Goal: Task Accomplishment & Management: Use online tool/utility

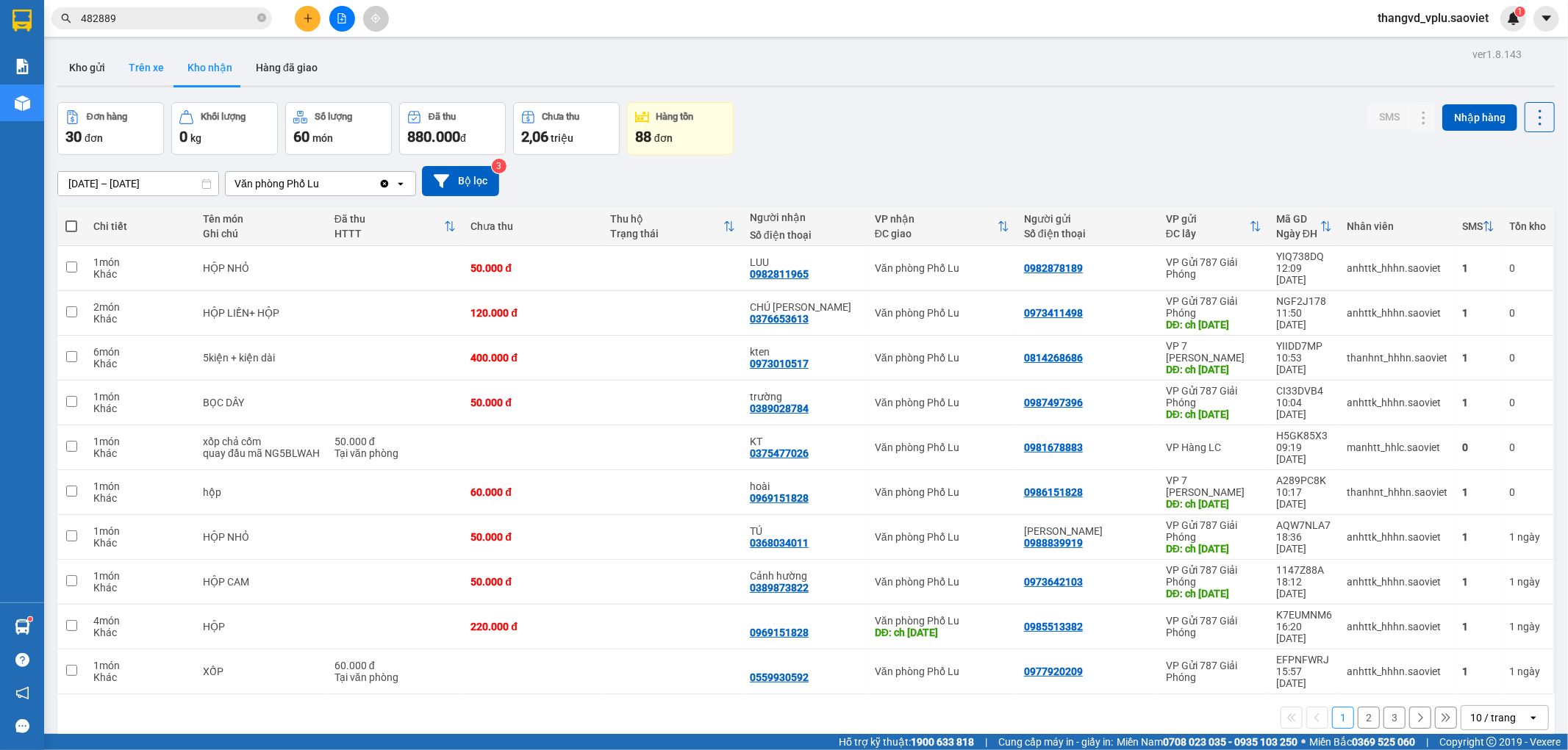
click at [142, 74] on button "Trên xe" at bounding box center [146, 67] width 59 height 35
type input "[DATE] – [DATE]"
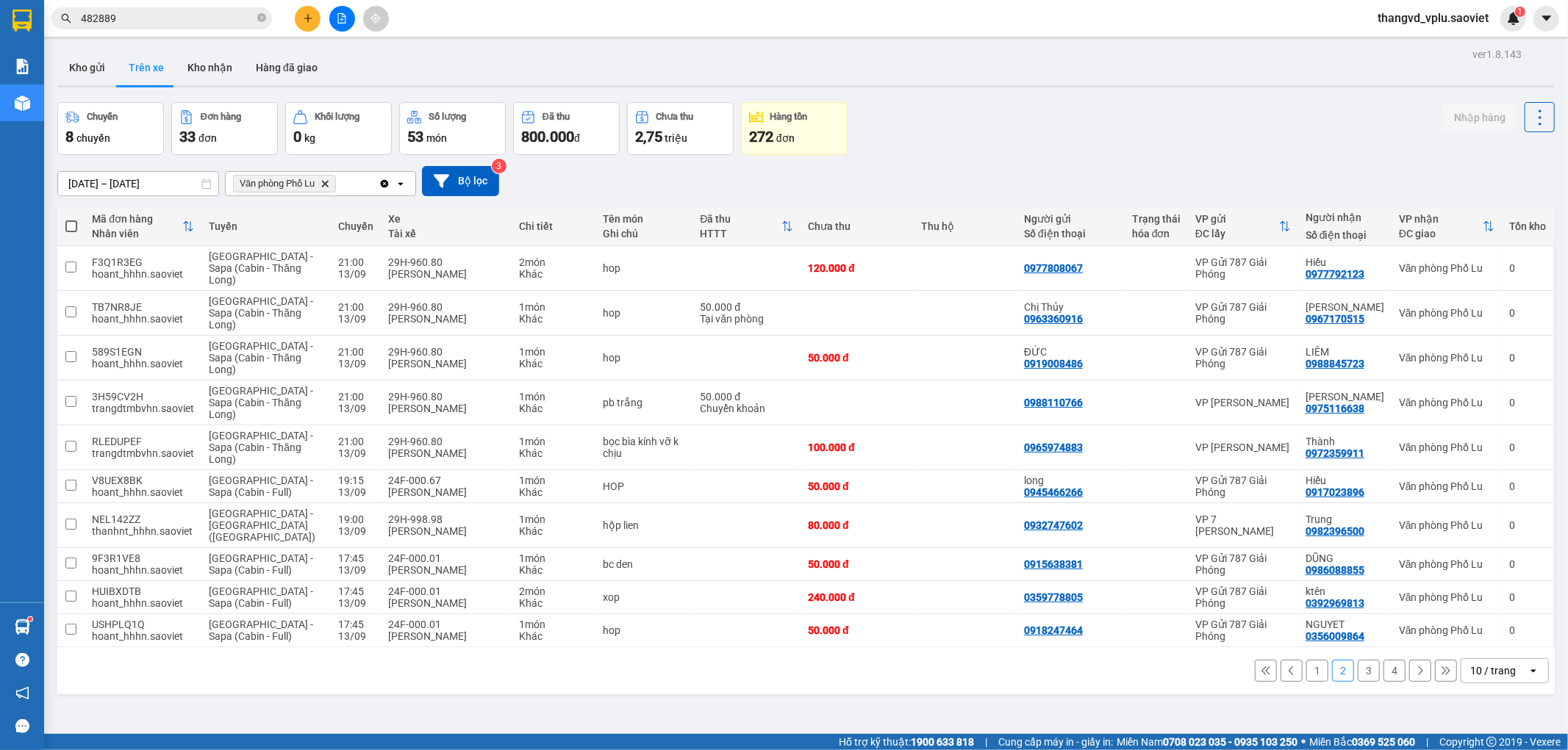
click at [1383, 660] on button "4" at bounding box center [1394, 670] width 22 height 22
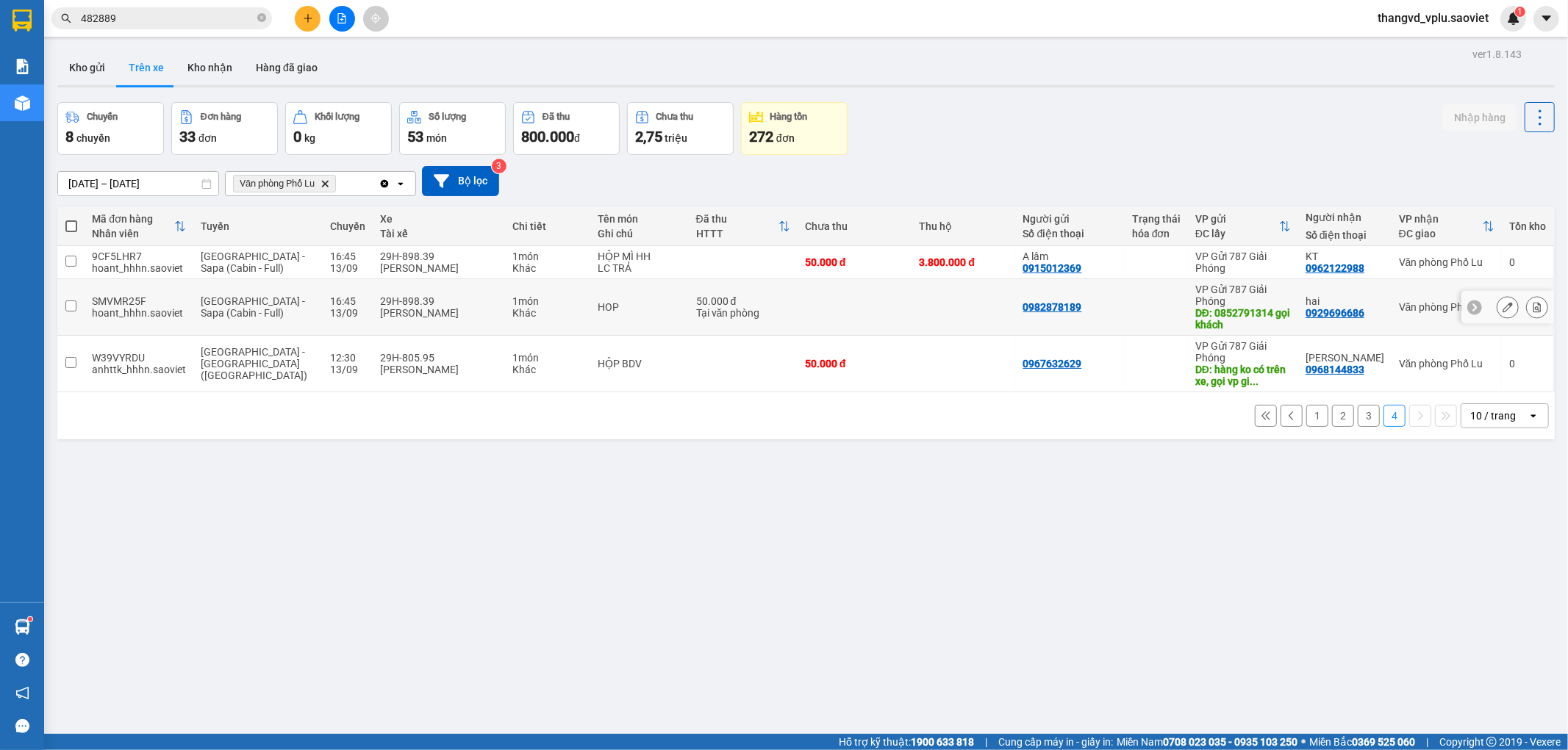
click at [1533, 309] on icon at bounding box center [1537, 307] width 8 height 11
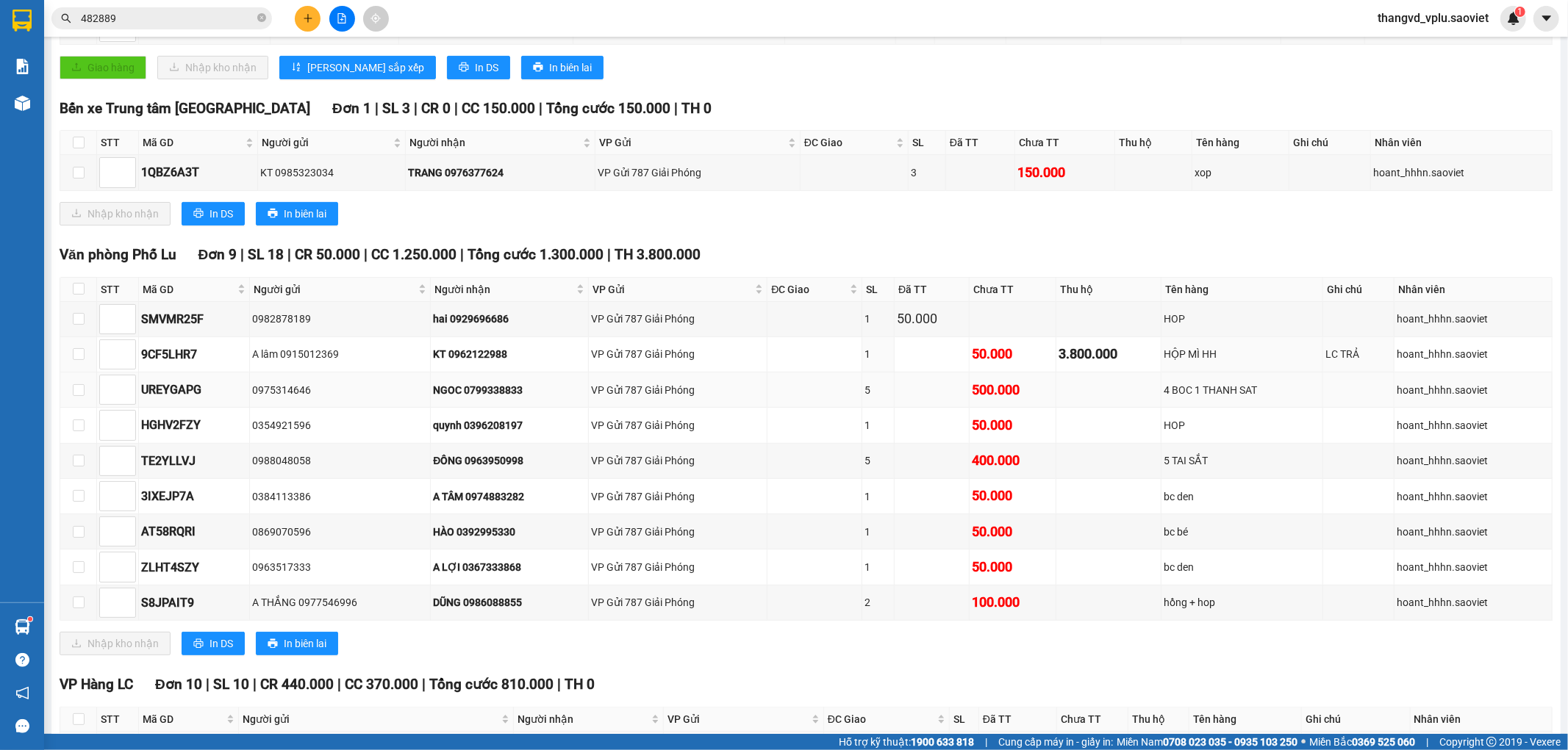
scroll to position [379, 0]
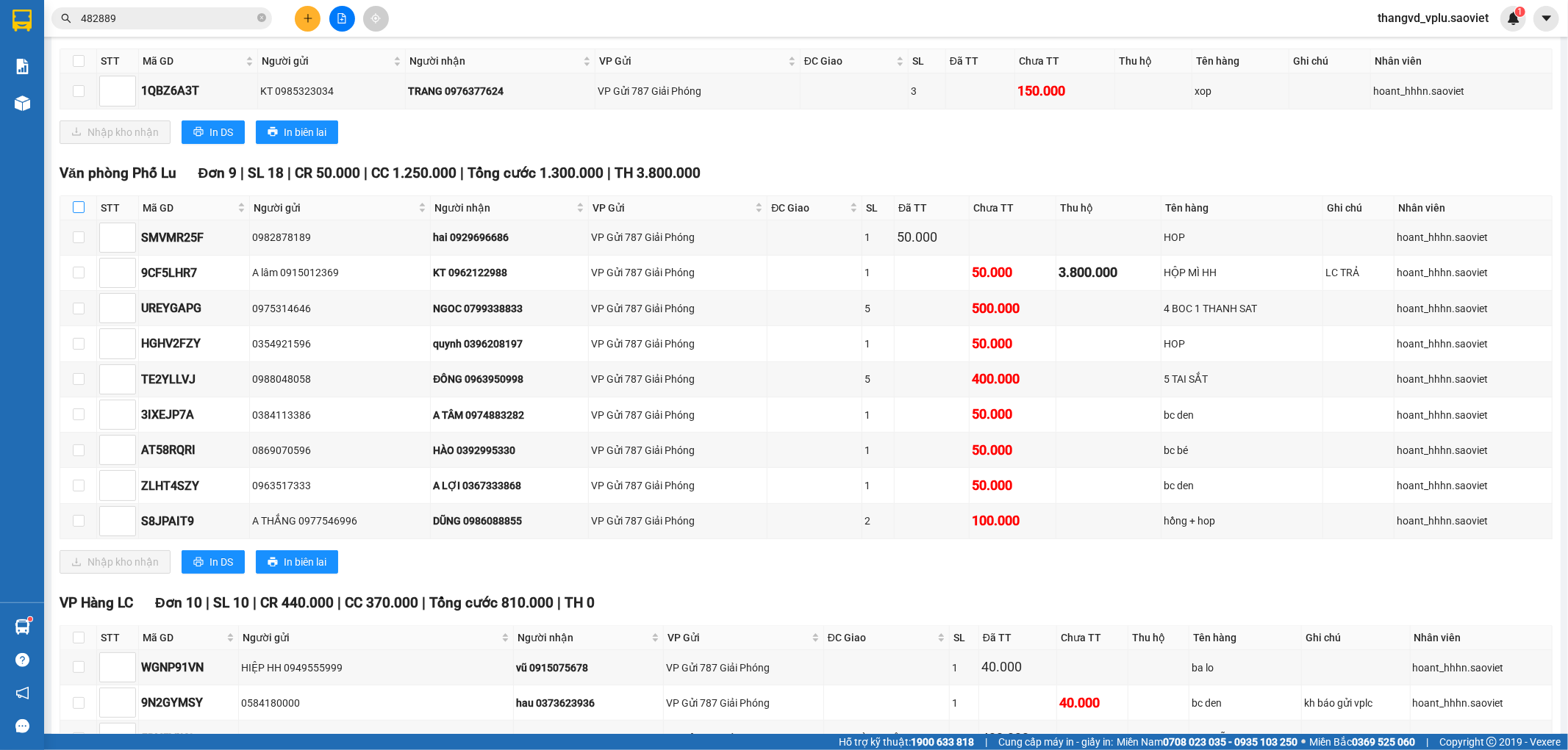
click at [80, 213] on input "checkbox" at bounding box center [79, 207] width 11 height 11
checkbox input "true"
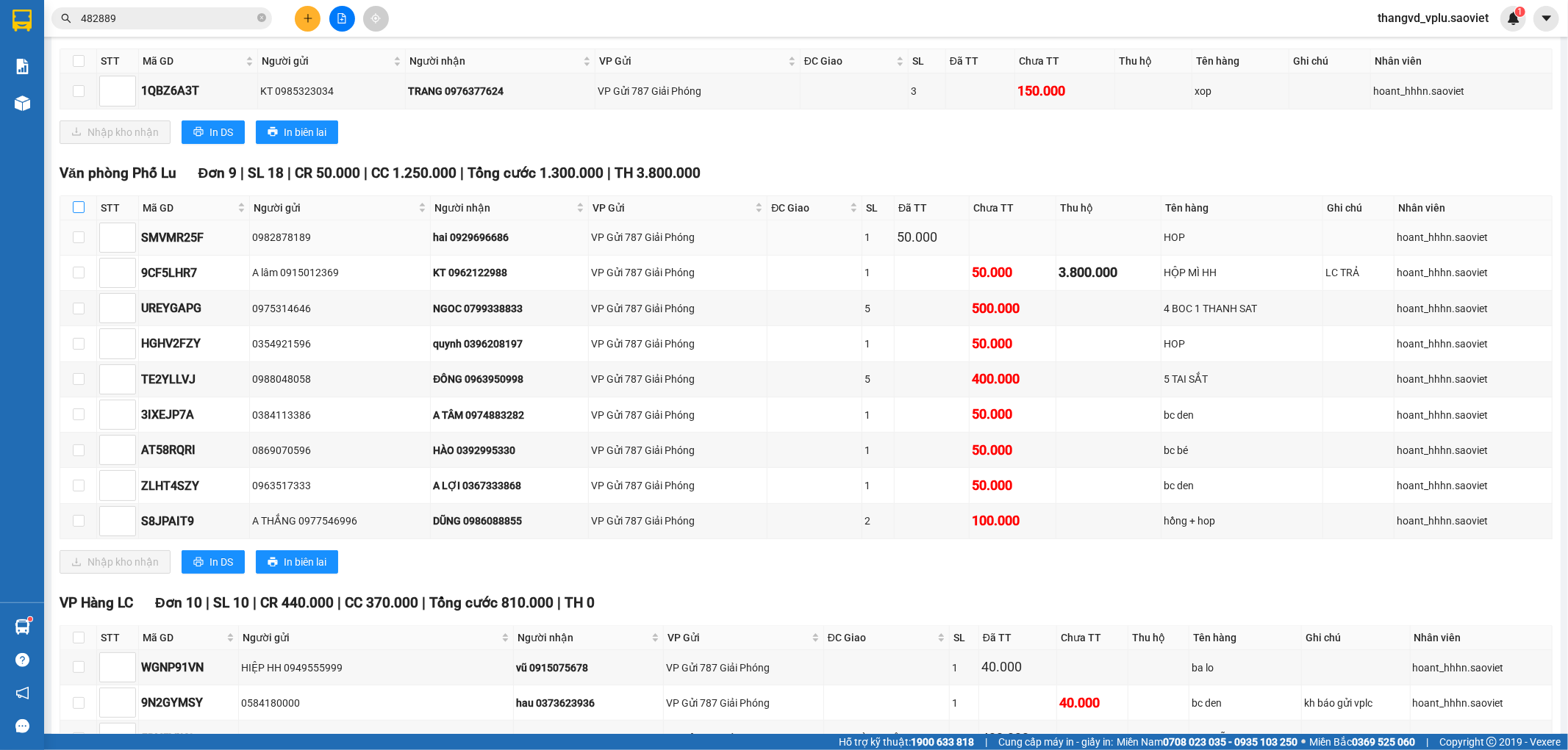
checkbox input "true"
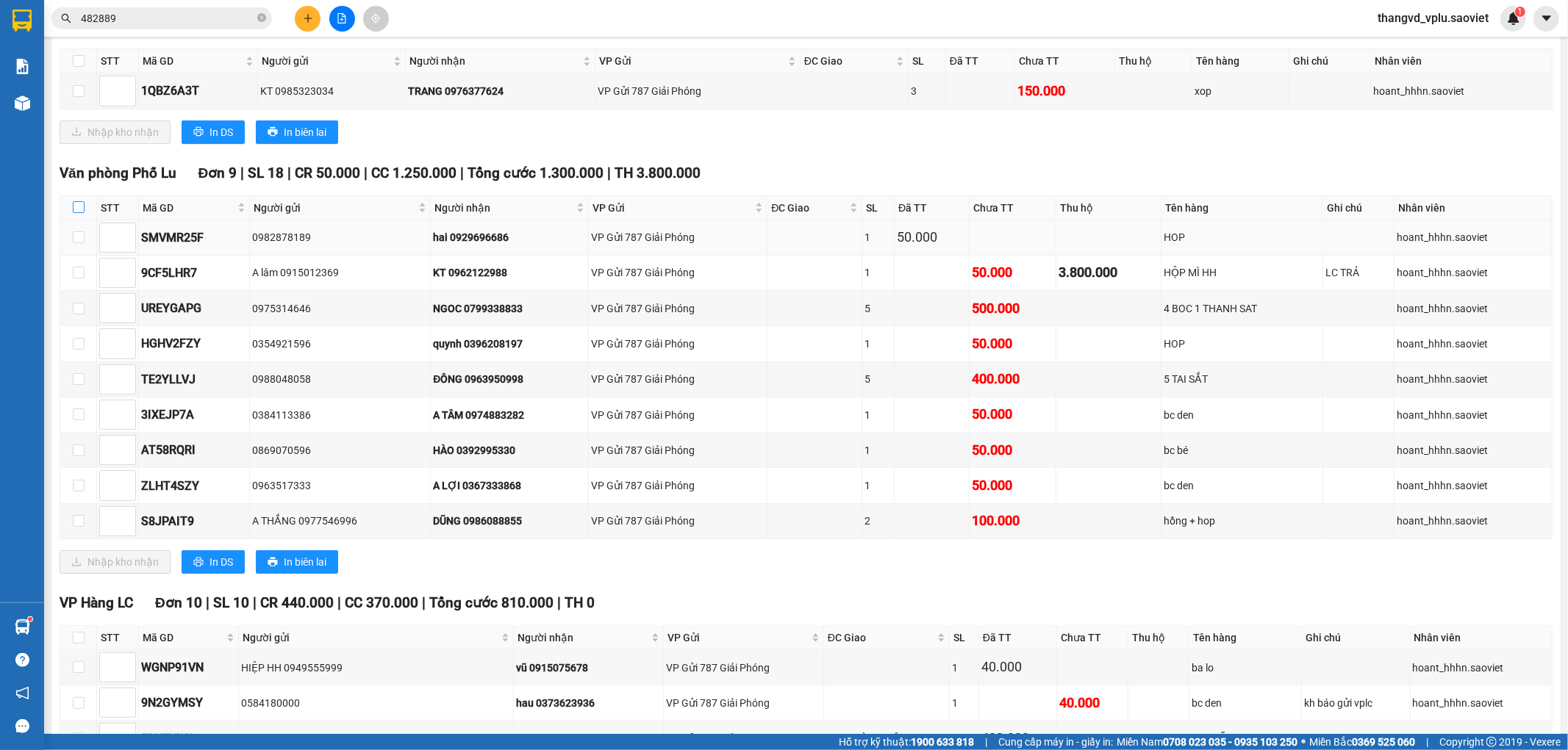
checkbox input "true"
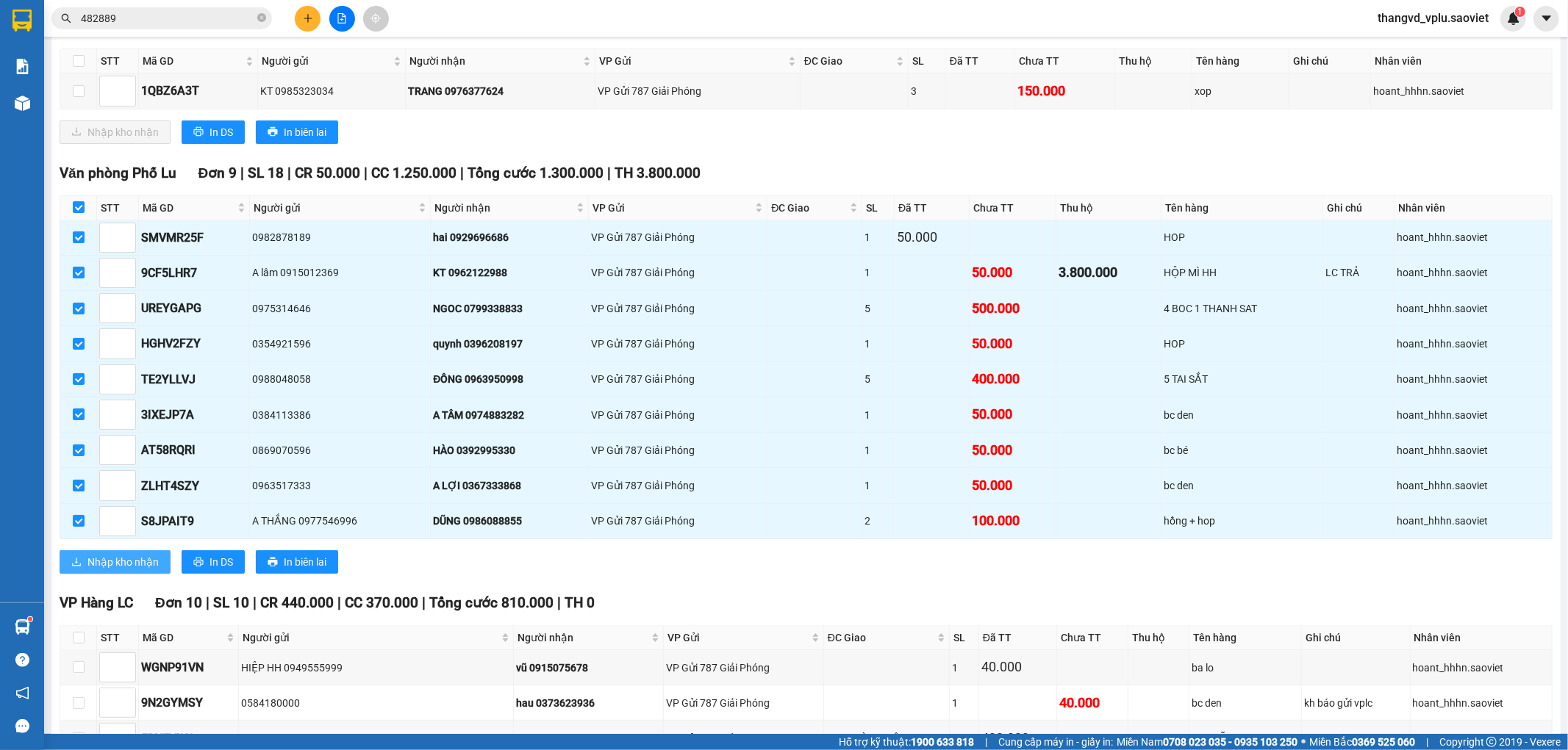
click at [119, 570] on span "Nhập kho nhận" at bounding box center [123, 562] width 71 height 16
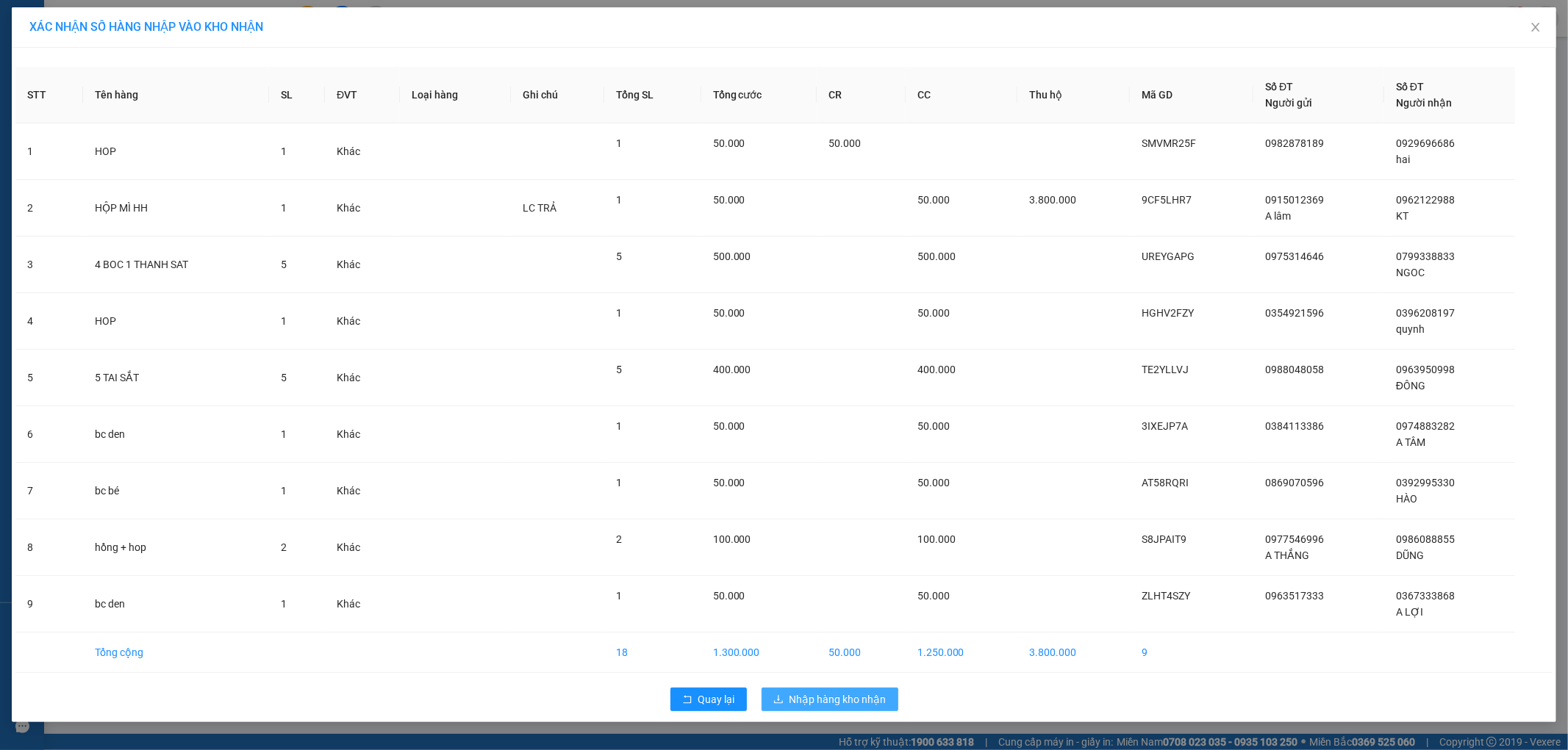
click at [839, 698] on span "Nhập hàng kho nhận" at bounding box center [837, 699] width 97 height 16
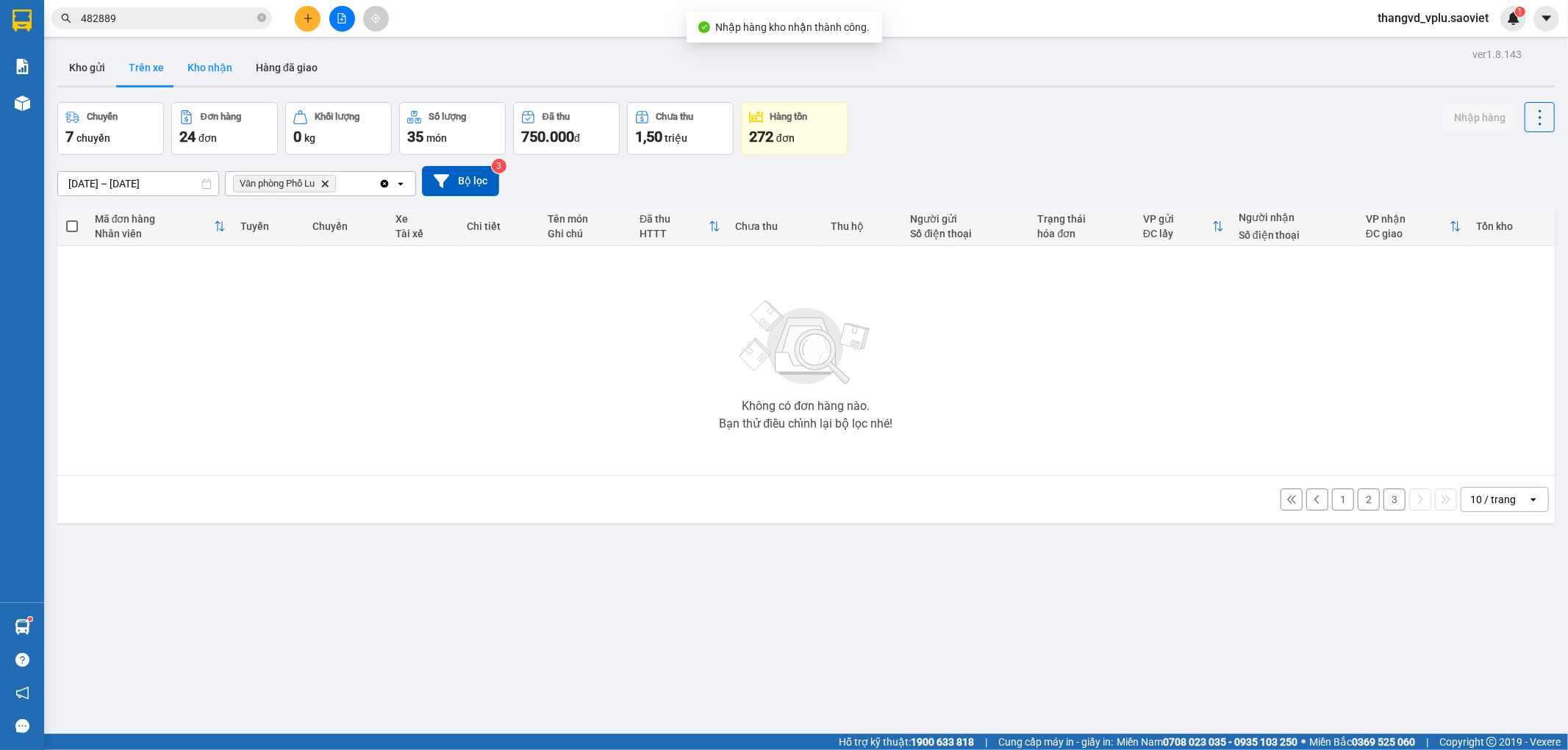
click at [199, 66] on button "Kho nhận" at bounding box center [209, 67] width 68 height 35
type input "[DATE] – [DATE]"
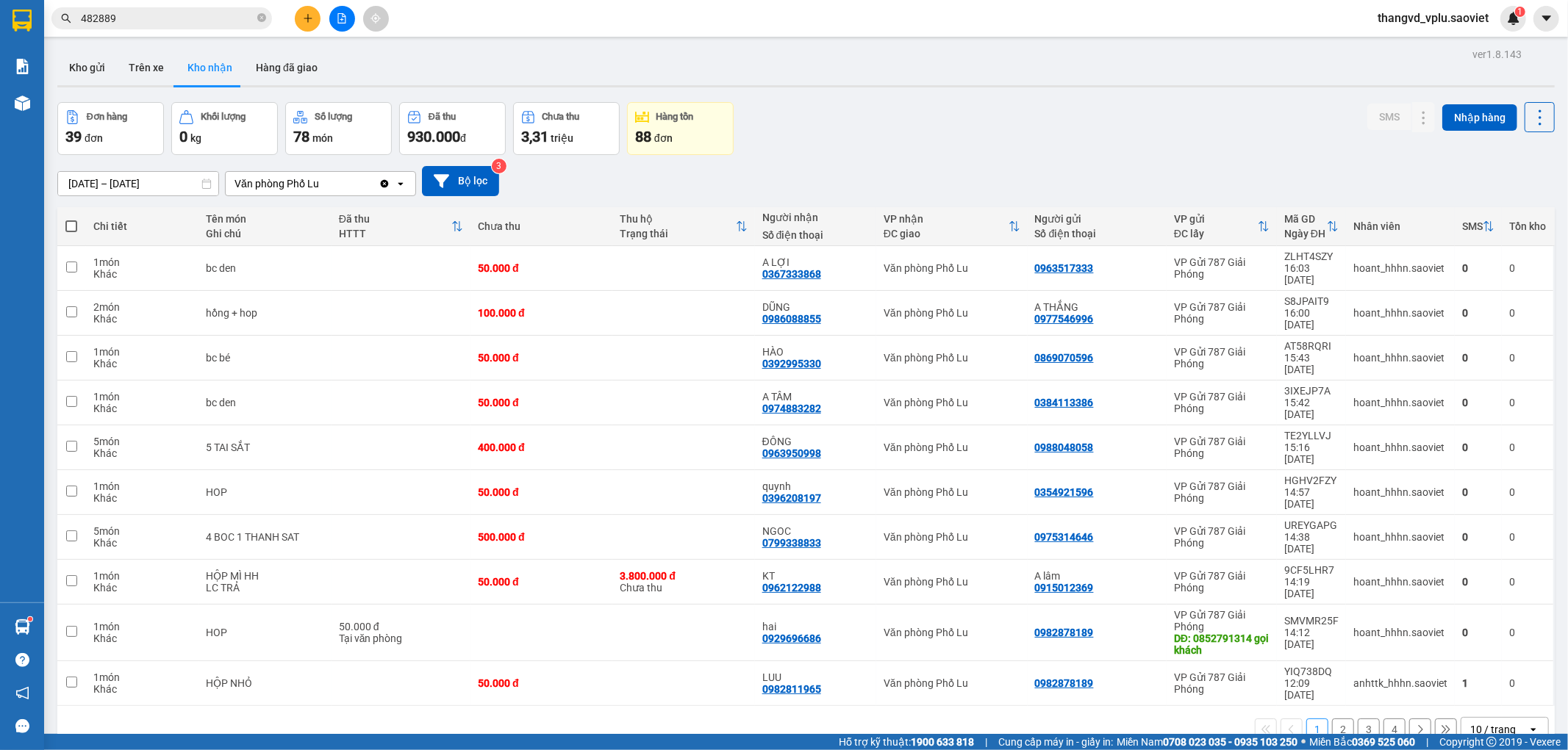
click at [65, 222] on label at bounding box center [71, 226] width 14 height 15
click at [71, 219] on input "checkbox" at bounding box center [71, 219] width 0 height 0
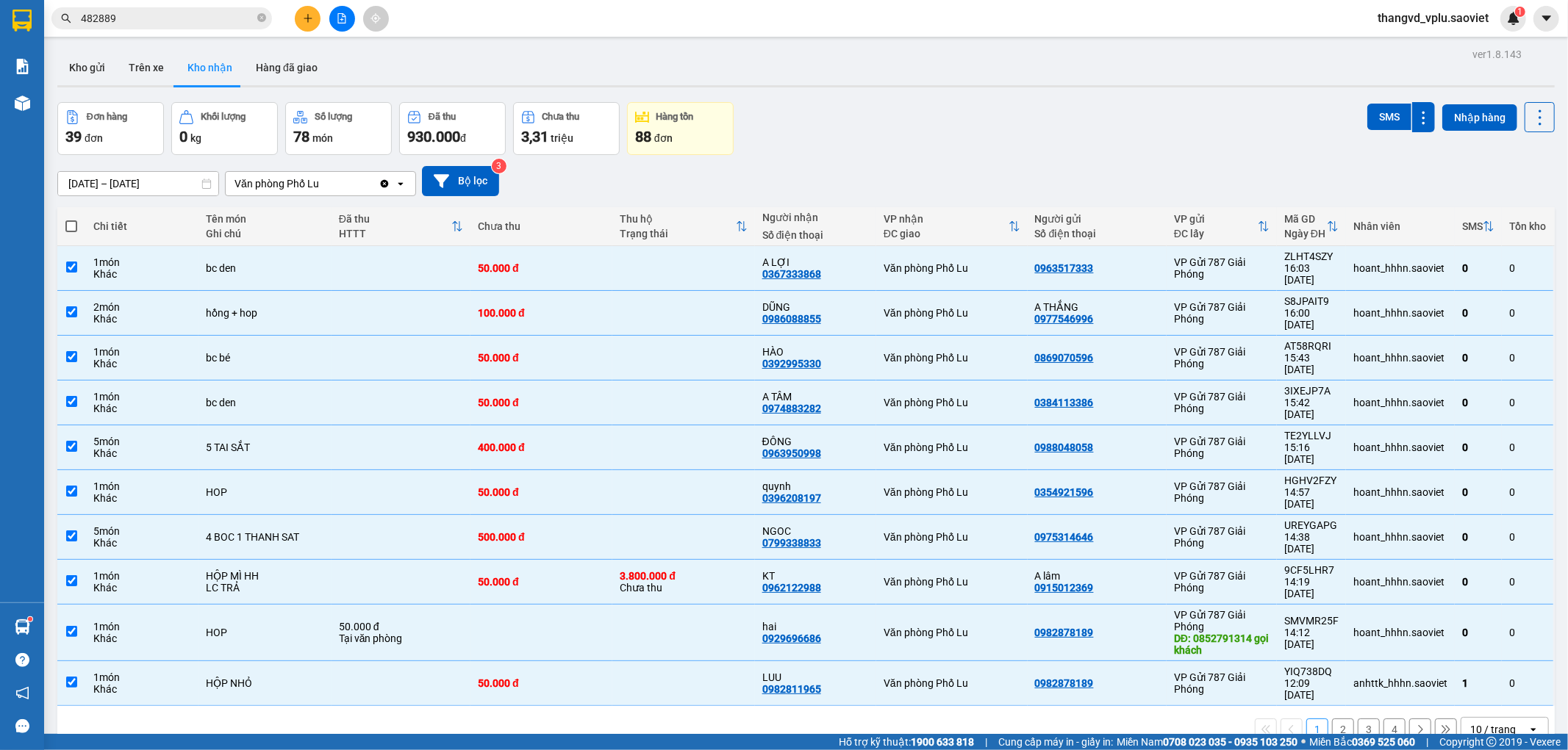
checkbox input "true"
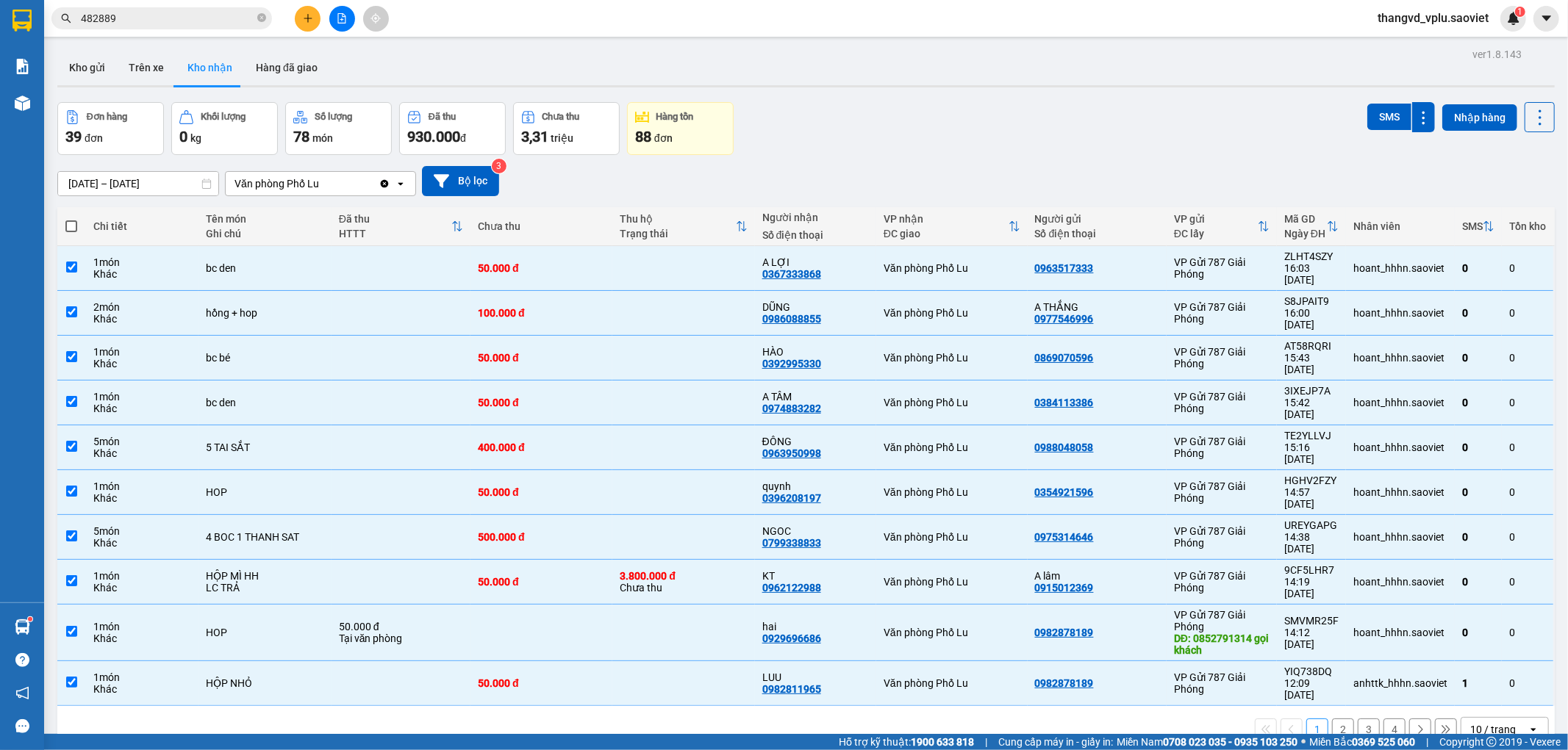
checkbox input "true"
click at [77, 661] on td at bounding box center [71, 684] width 29 height 45
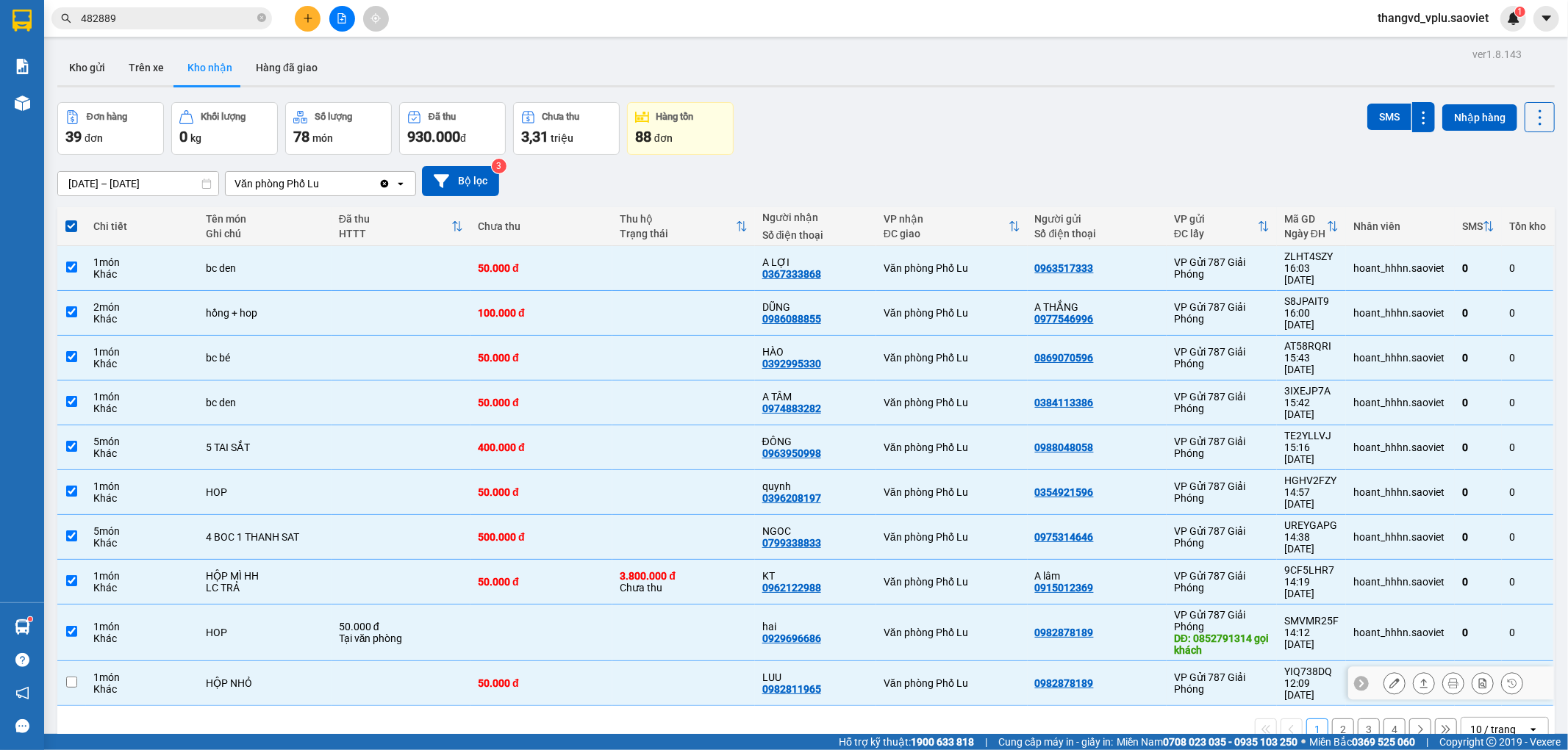
checkbox input "false"
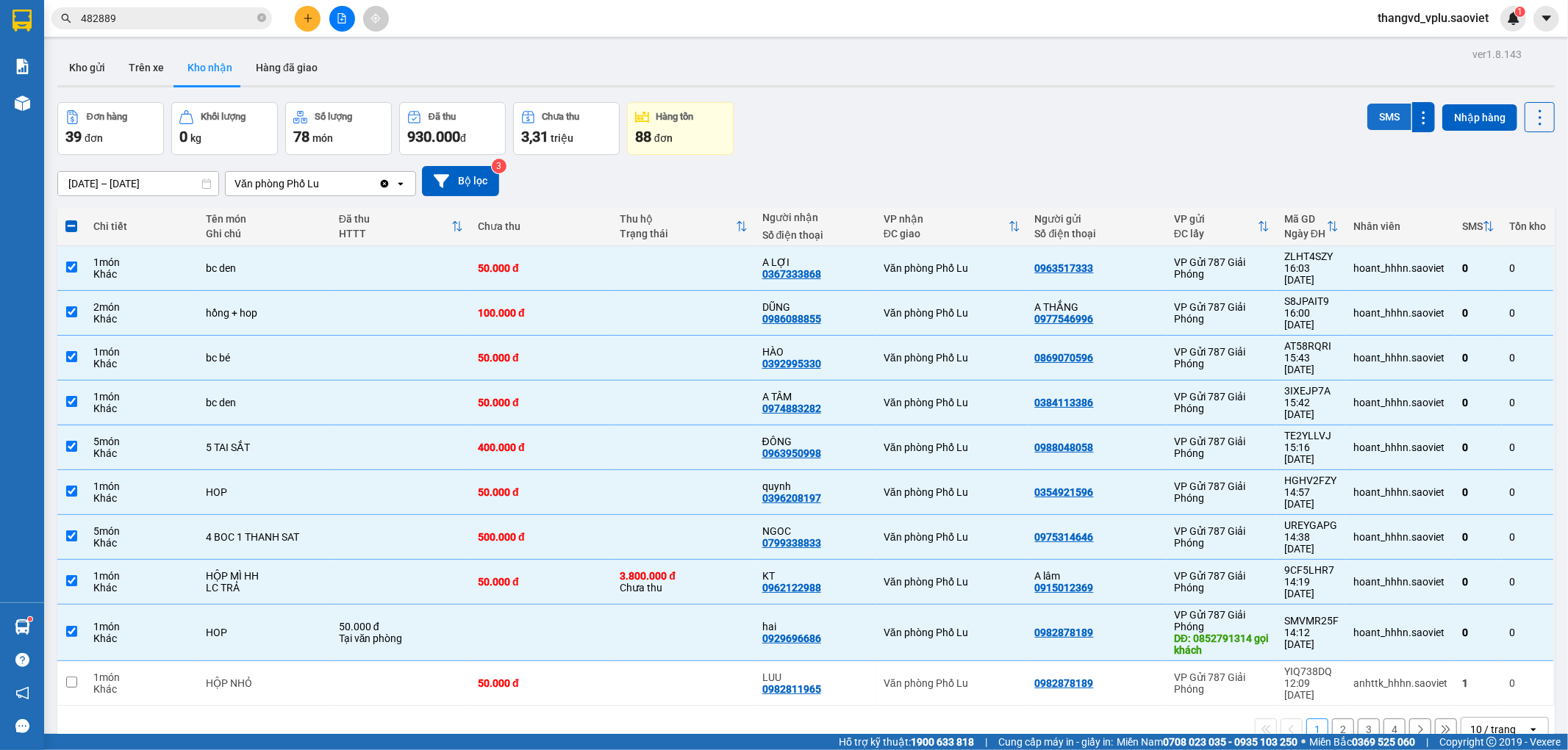
click at [1375, 112] on button "SMS" at bounding box center [1389, 117] width 44 height 26
click at [126, 66] on button "Trên xe" at bounding box center [146, 67] width 59 height 35
type input "[DATE] – [DATE]"
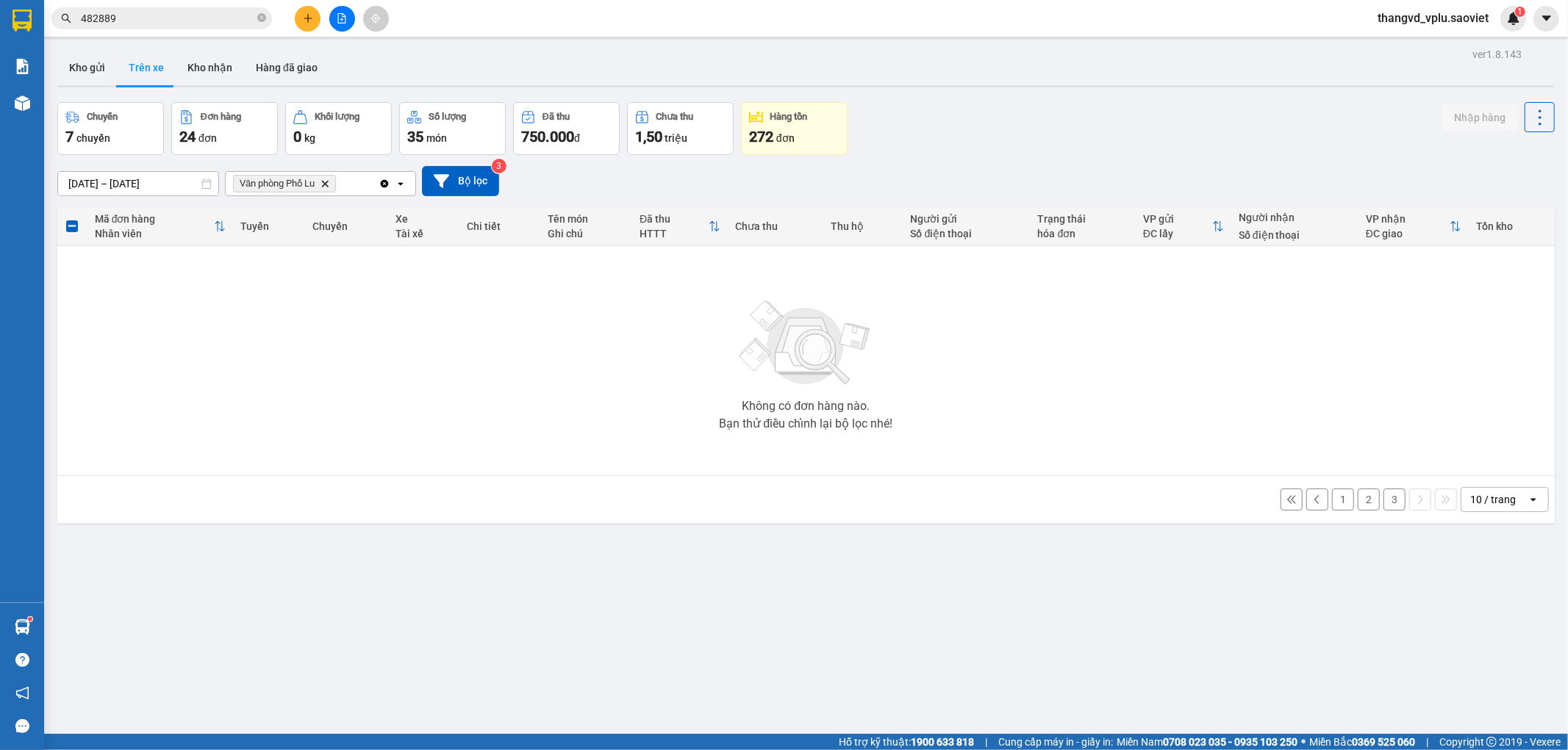
click at [1383, 496] on button "3" at bounding box center [1394, 499] width 22 height 22
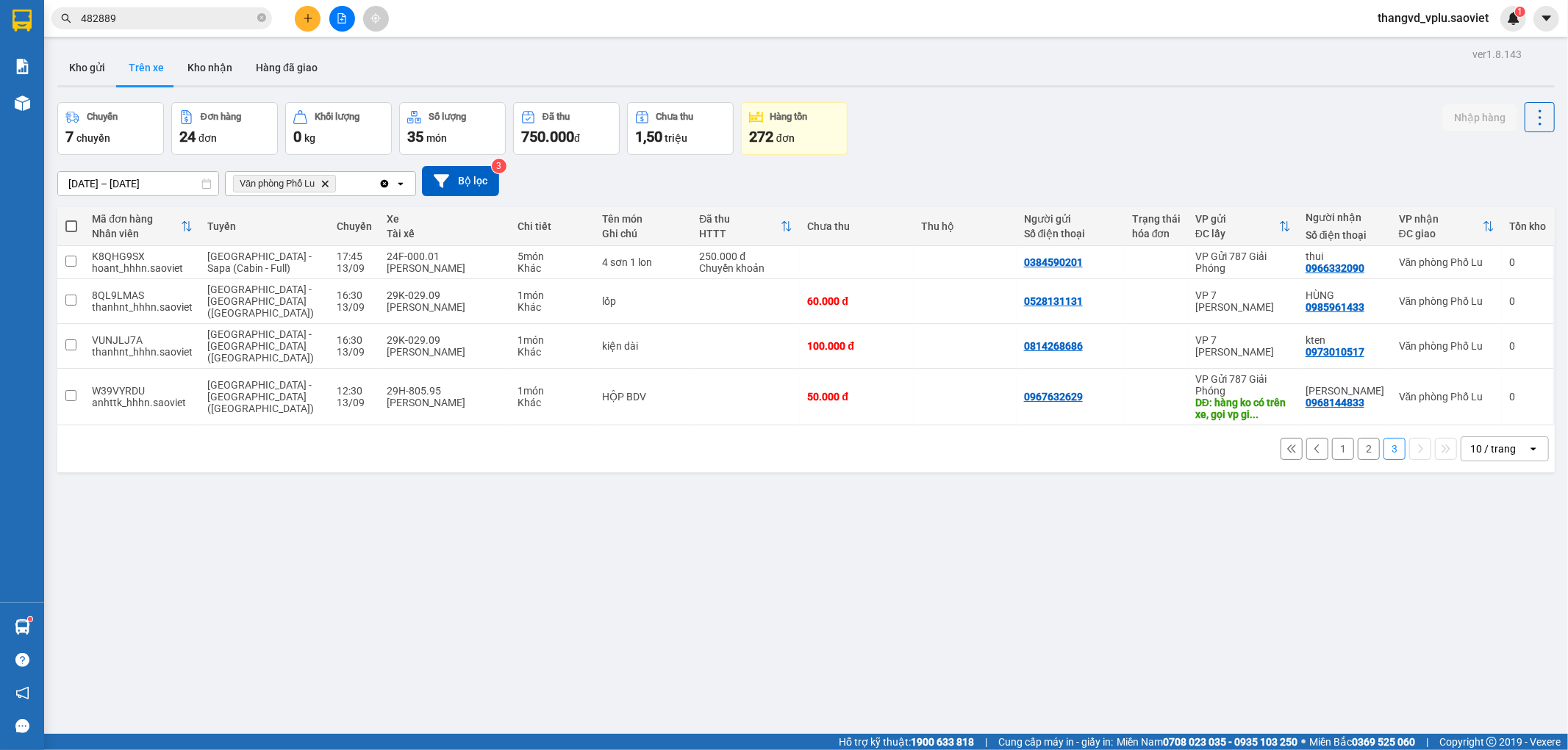
click at [1358, 438] on button "2" at bounding box center [1369, 449] width 22 height 22
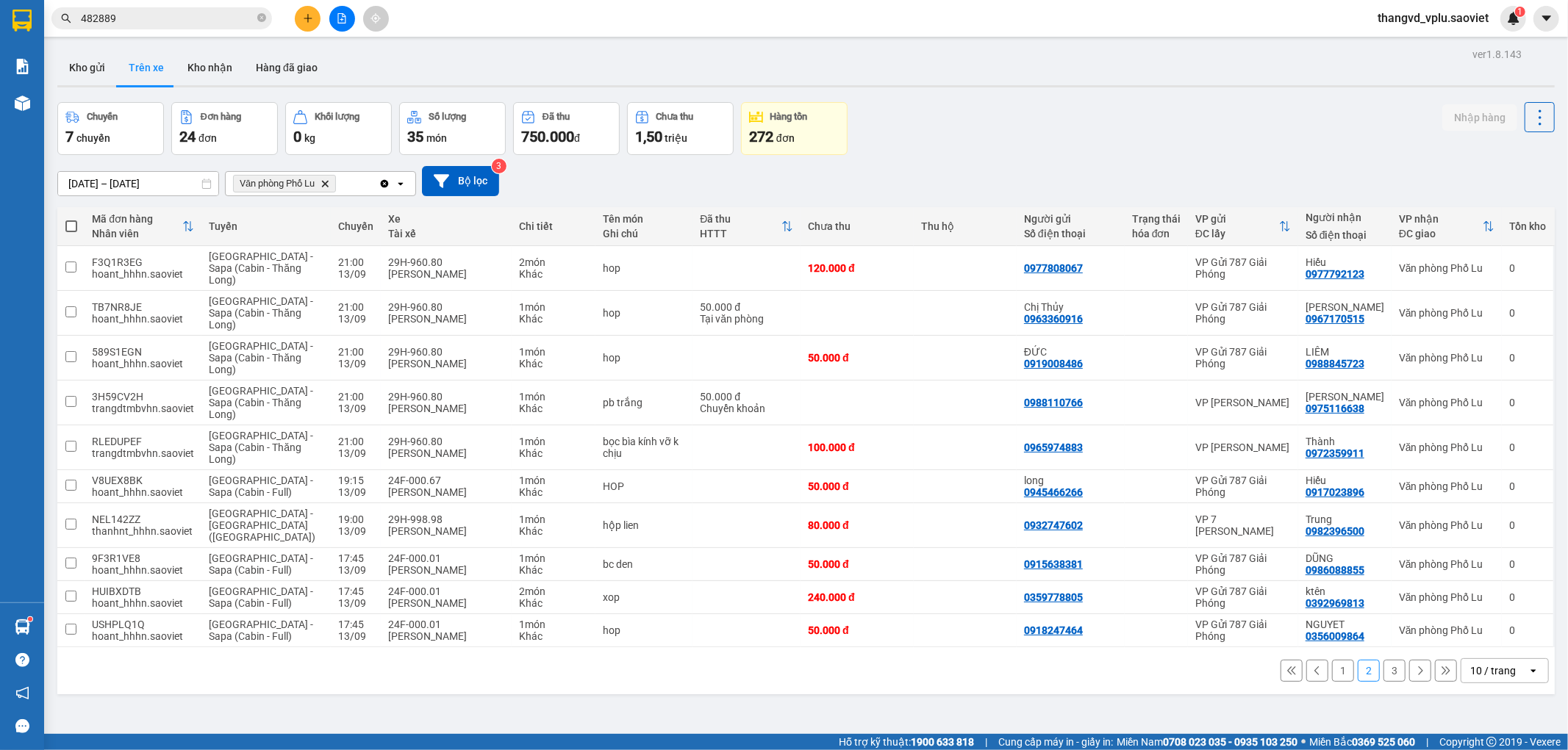
click at [1383, 660] on button "3" at bounding box center [1394, 670] width 22 height 22
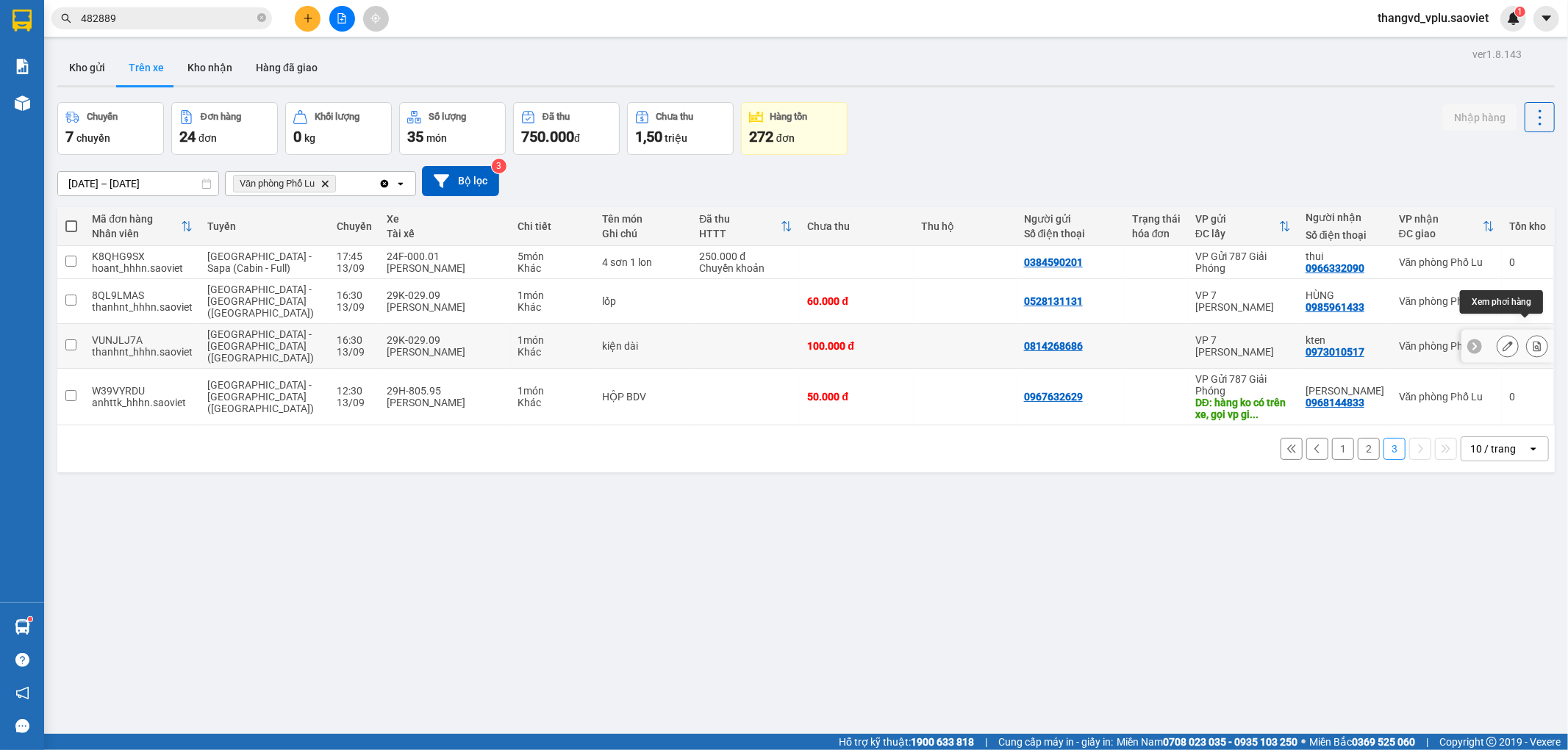
click at [1533, 341] on icon at bounding box center [1537, 345] width 8 height 11
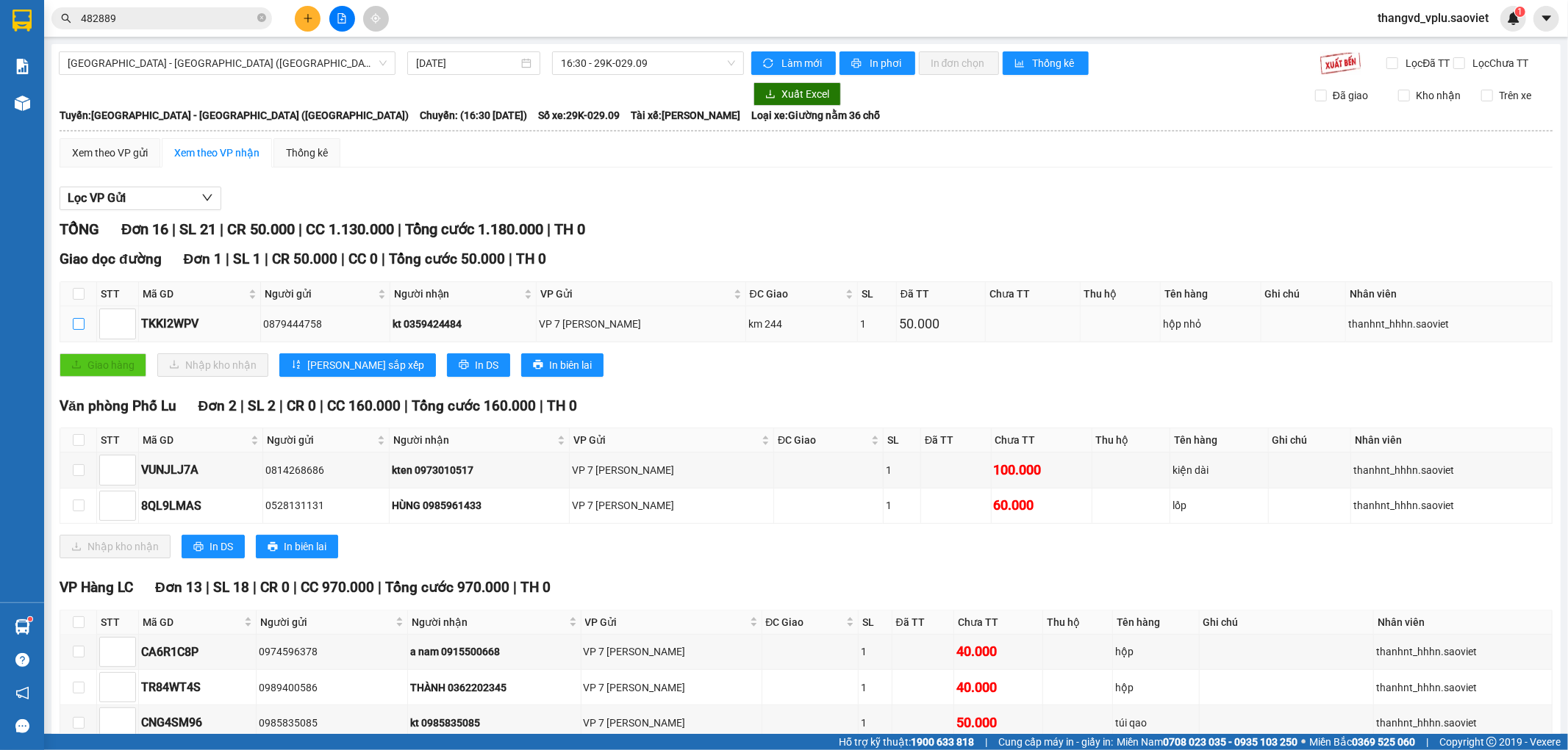
click at [76, 328] on label at bounding box center [79, 324] width 11 height 16
click at [76, 328] on input "checkbox" at bounding box center [79, 324] width 11 height 11
checkbox input "true"
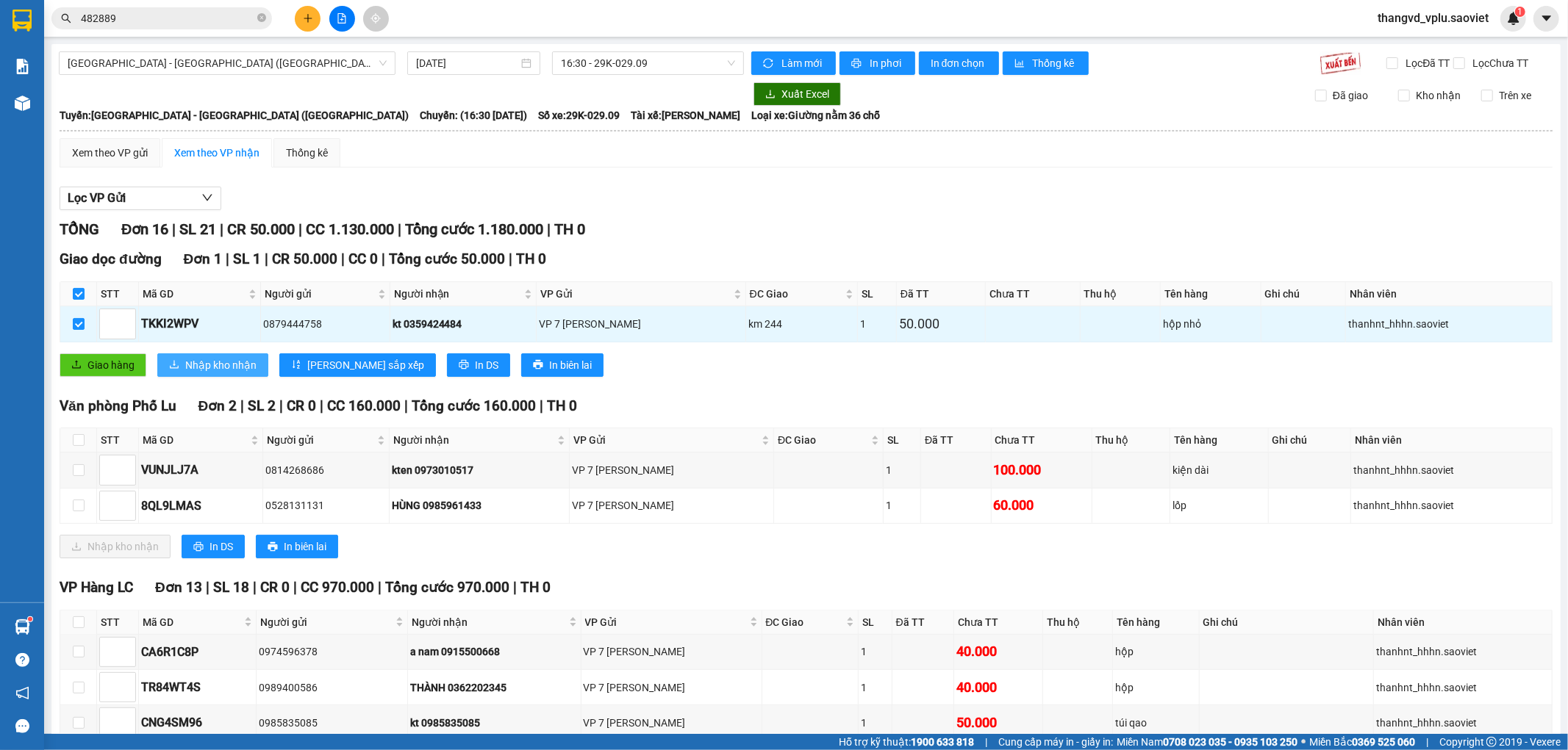
click at [206, 373] on span "Nhập kho nhận" at bounding box center [221, 365] width 71 height 16
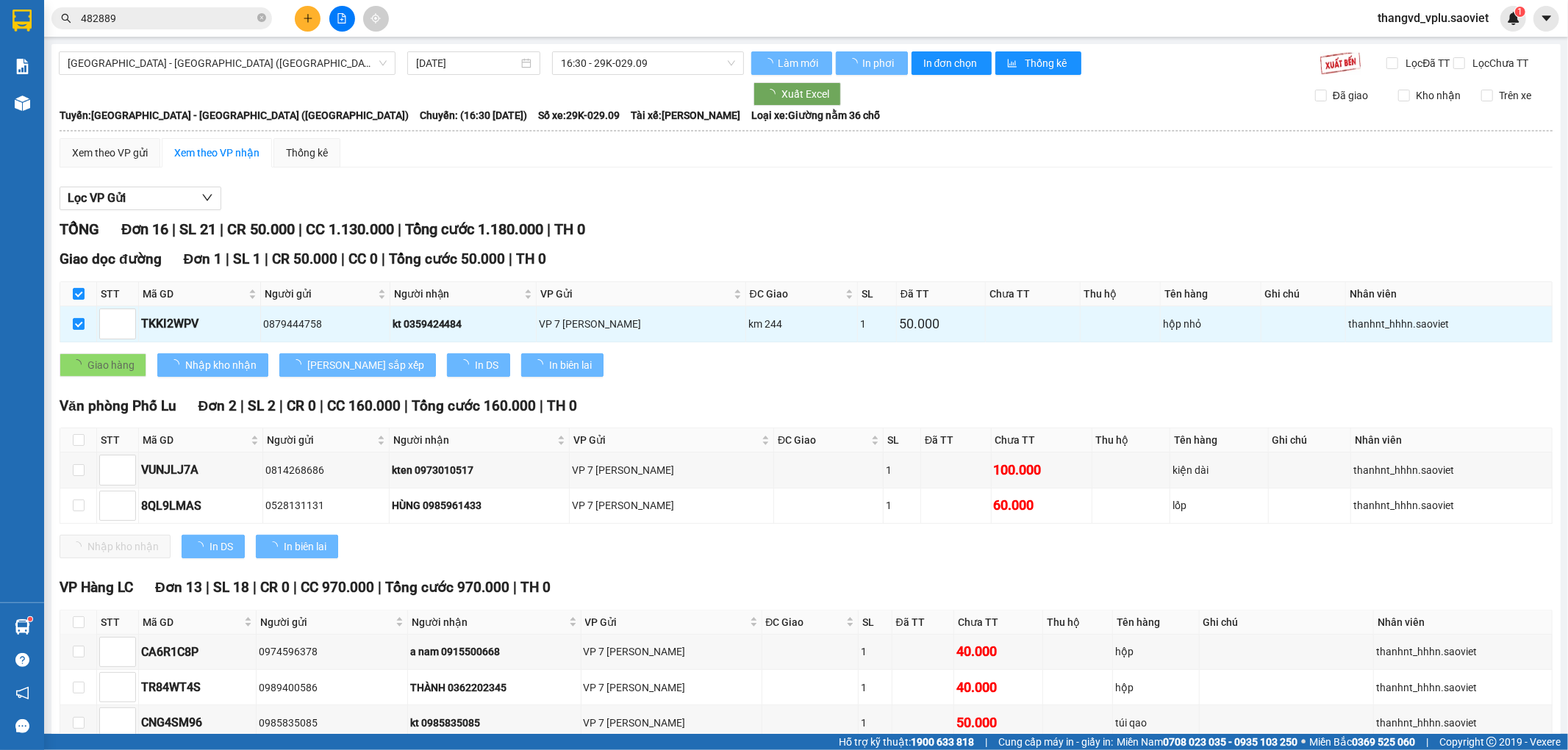
checkbox input "false"
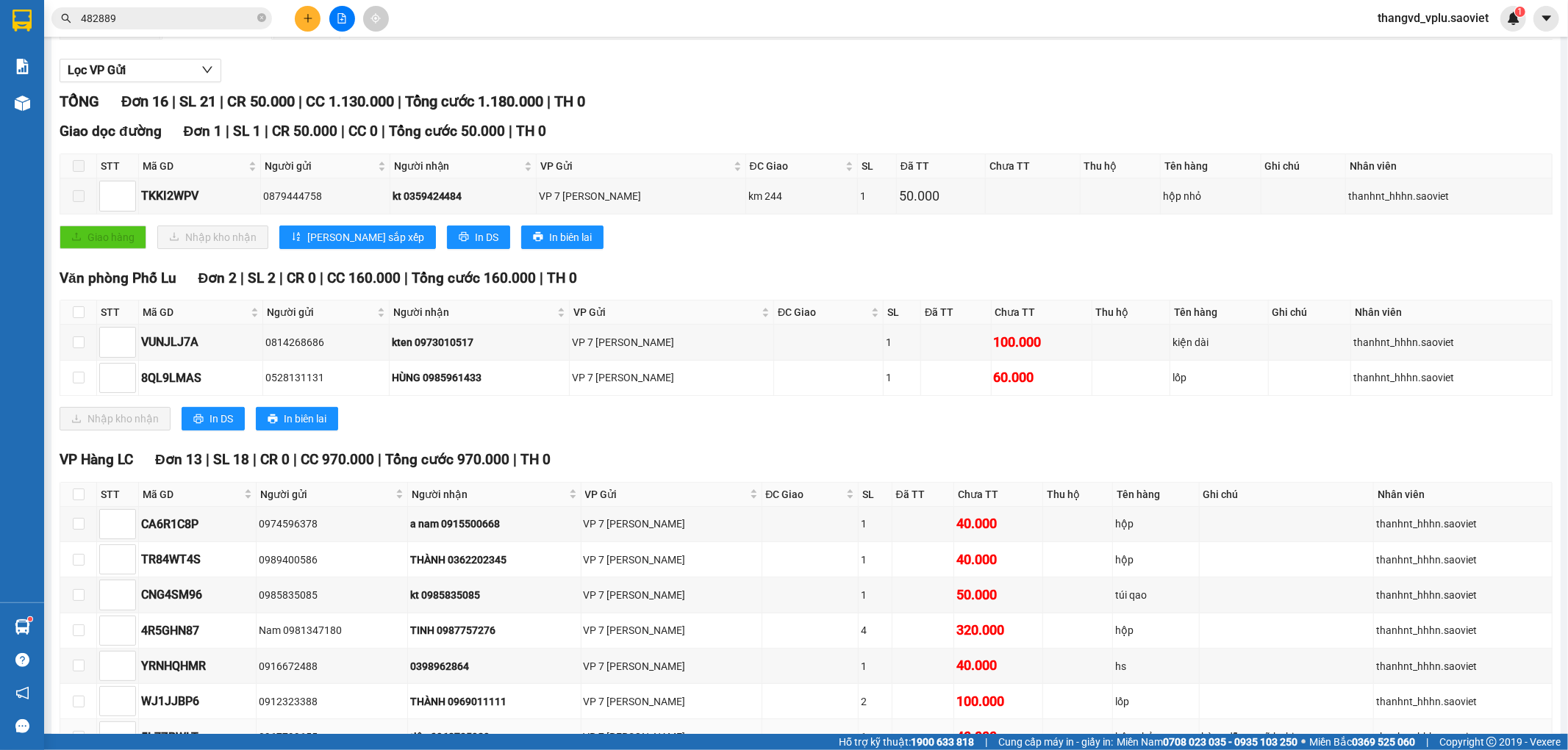
scroll to position [127, 0]
click at [77, 319] on input "checkbox" at bounding box center [79, 313] width 11 height 11
checkbox input "true"
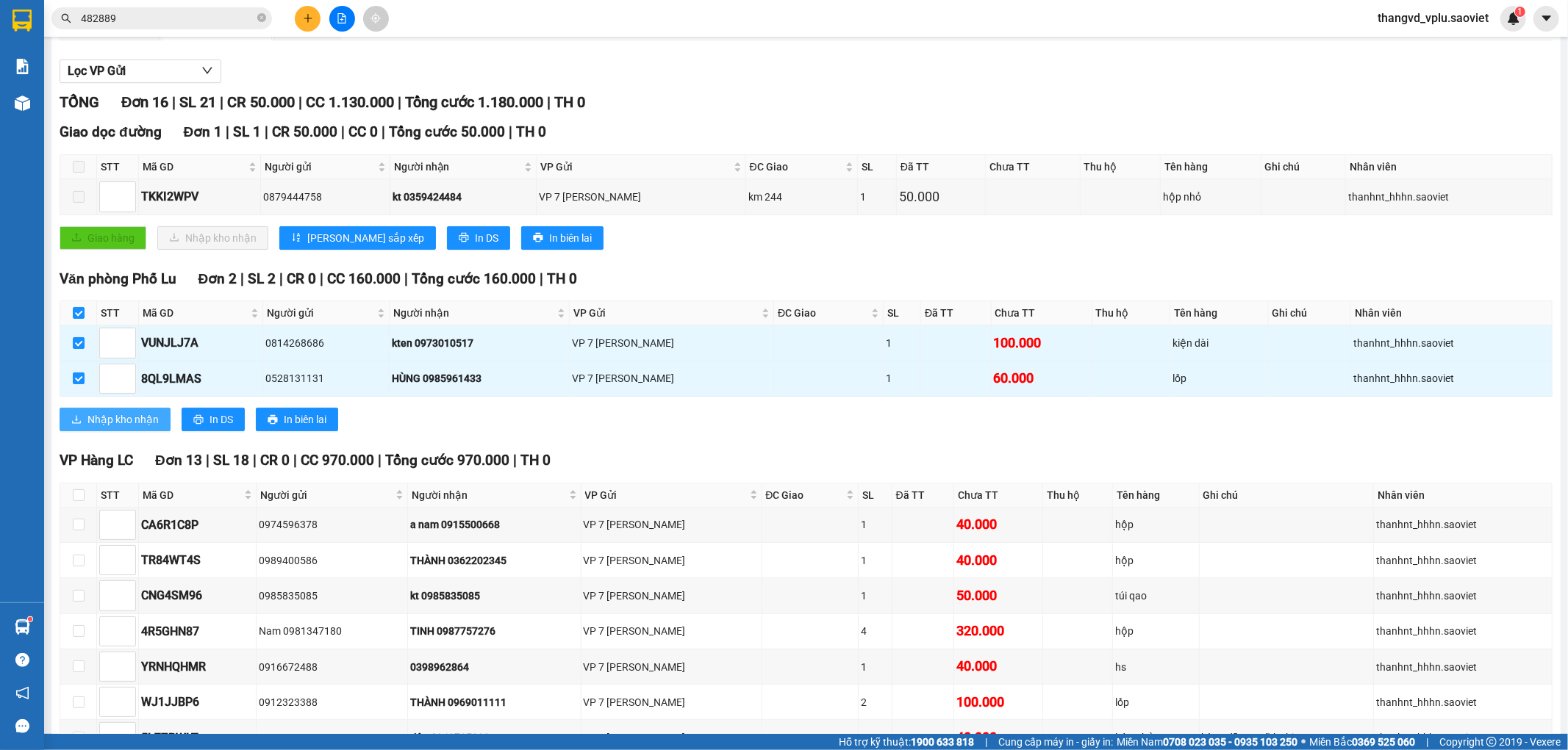
click at [129, 423] on button "Nhập kho nhận" at bounding box center [115, 419] width 111 height 24
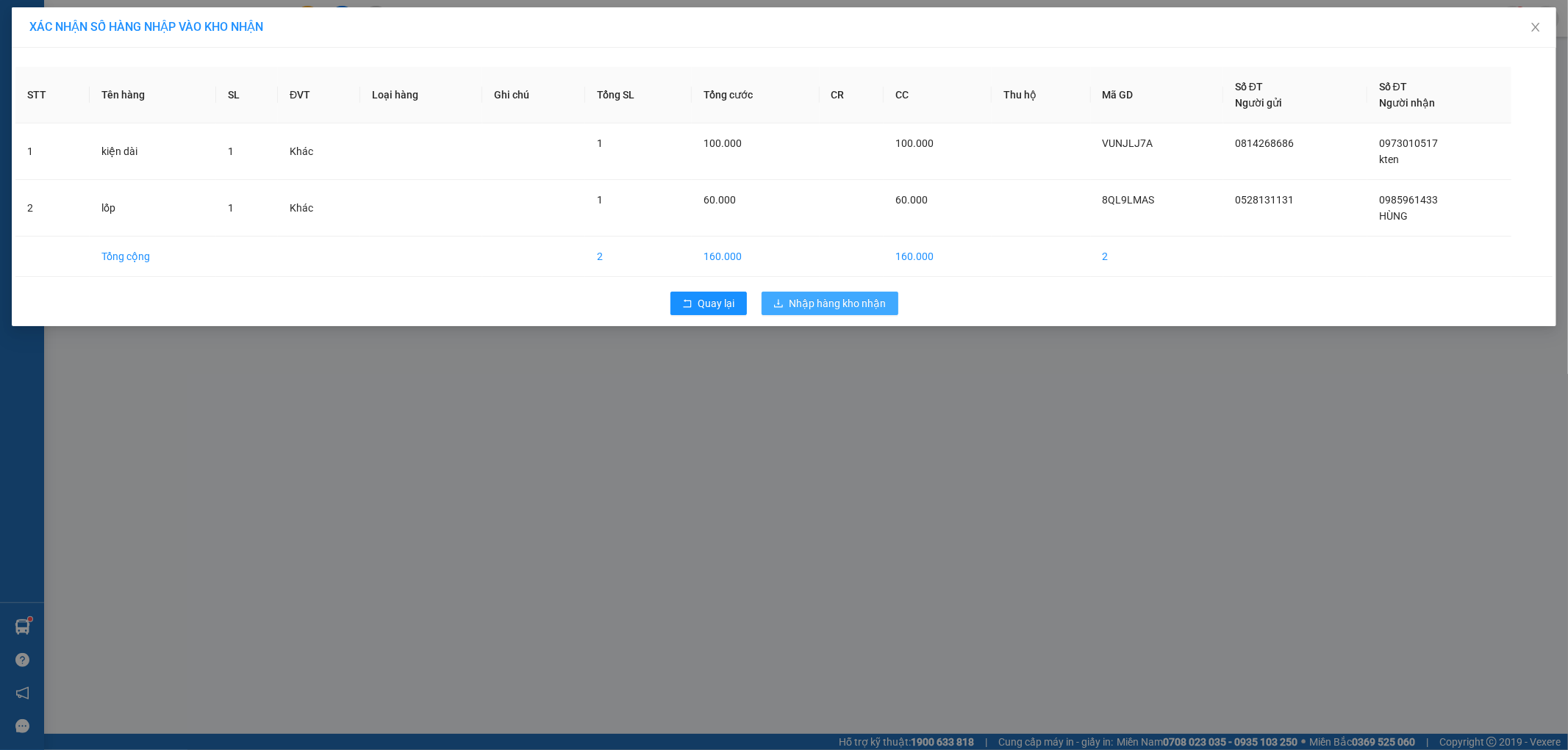
click at [866, 300] on span "Nhập hàng kho nhận" at bounding box center [837, 304] width 97 height 16
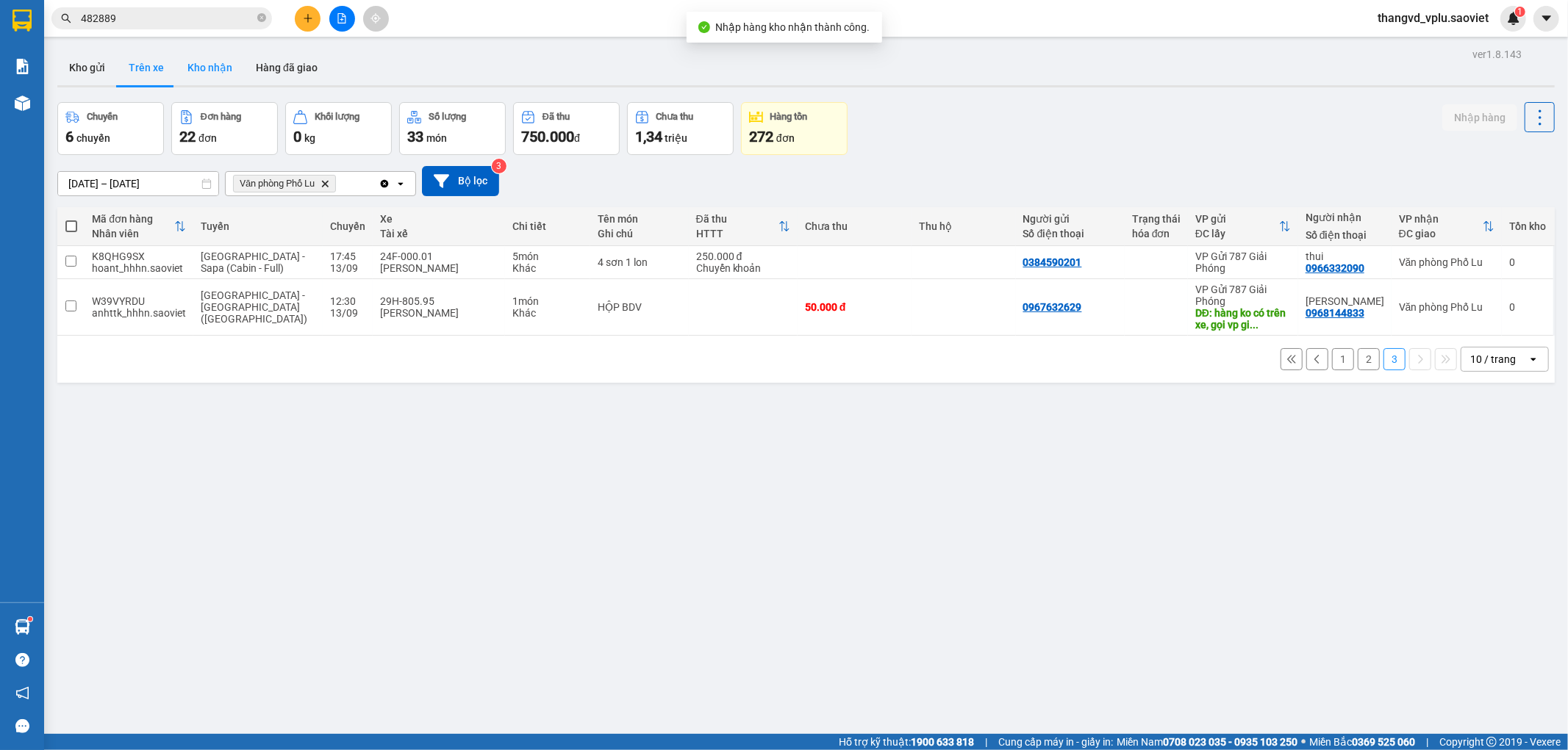
click at [188, 68] on button "Kho nhận" at bounding box center [209, 67] width 68 height 35
type input "[DATE] – [DATE]"
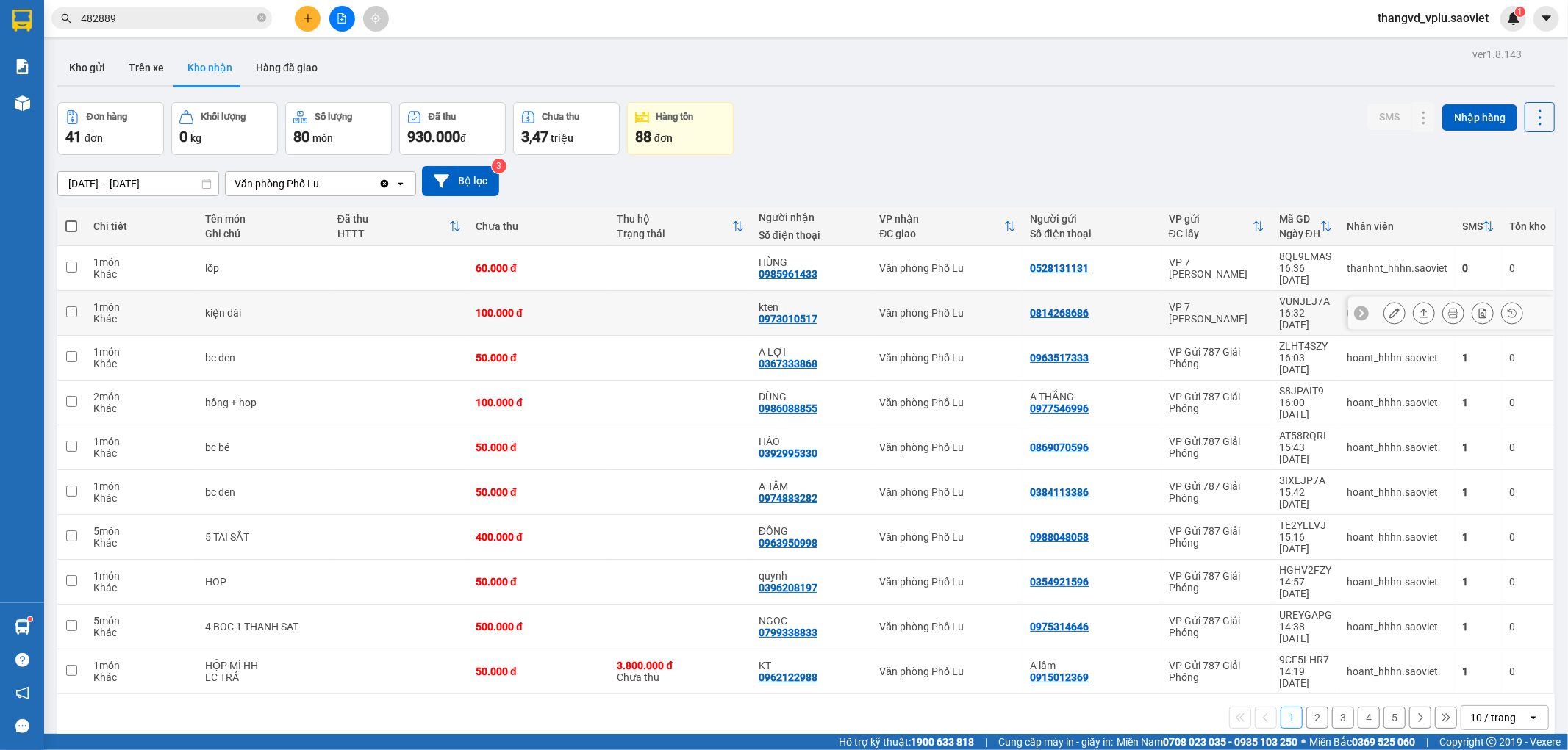
click at [406, 291] on td at bounding box center [399, 313] width 138 height 45
checkbox input "true"
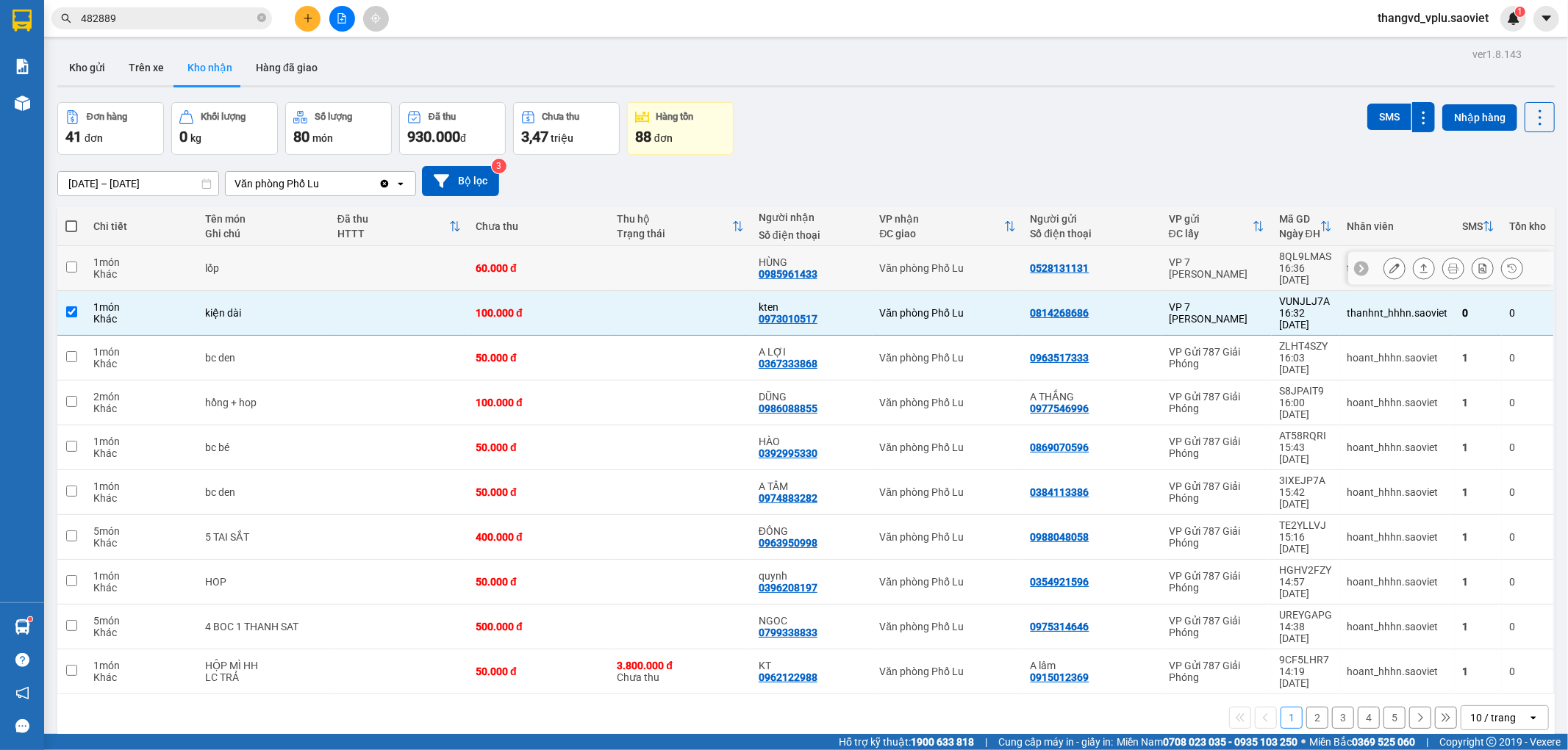
click at [397, 259] on td at bounding box center [399, 268] width 138 height 45
checkbox input "true"
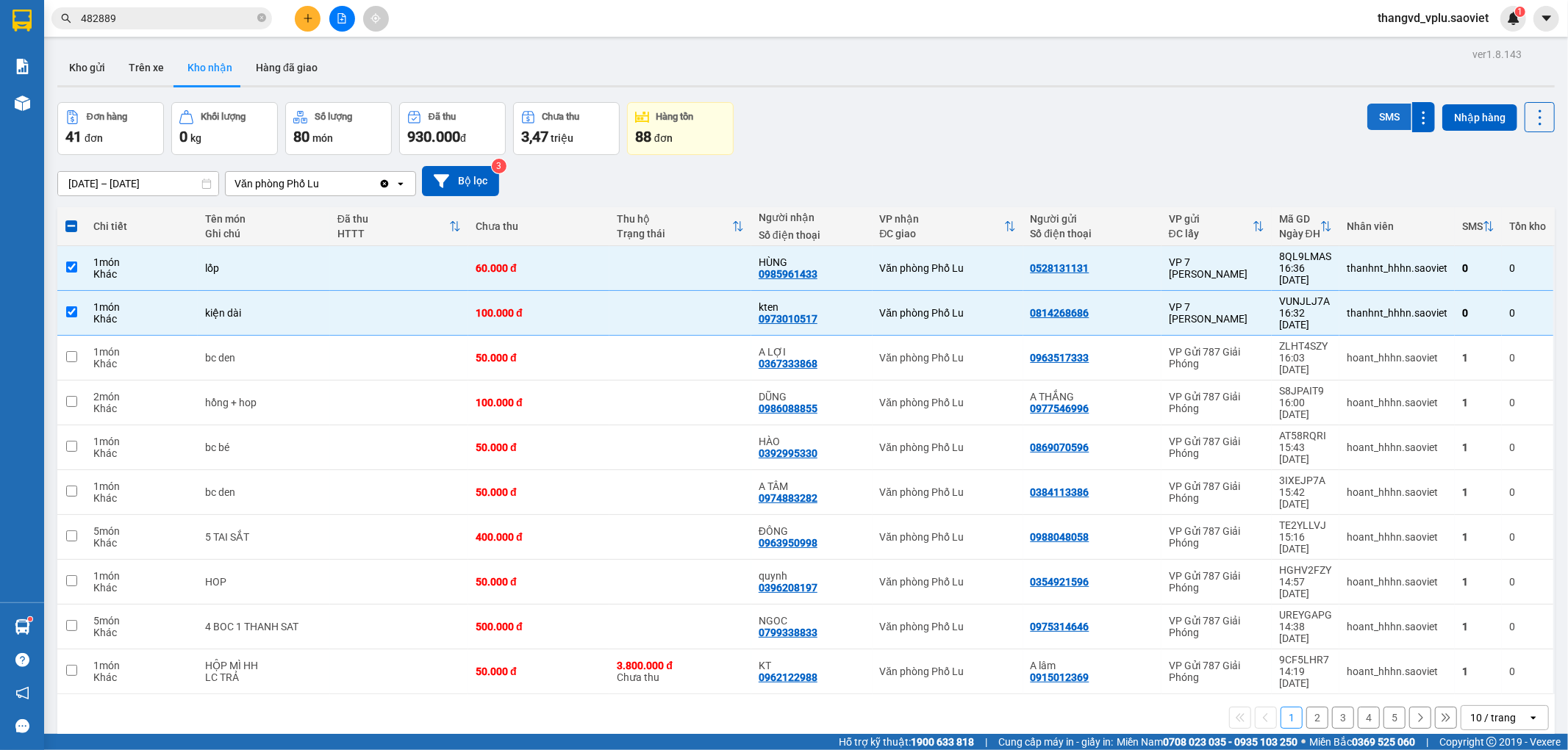
click at [1372, 117] on button "SMS" at bounding box center [1389, 117] width 44 height 26
click at [268, 291] on td "kiện dài" at bounding box center [264, 313] width 132 height 45
checkbox input "false"
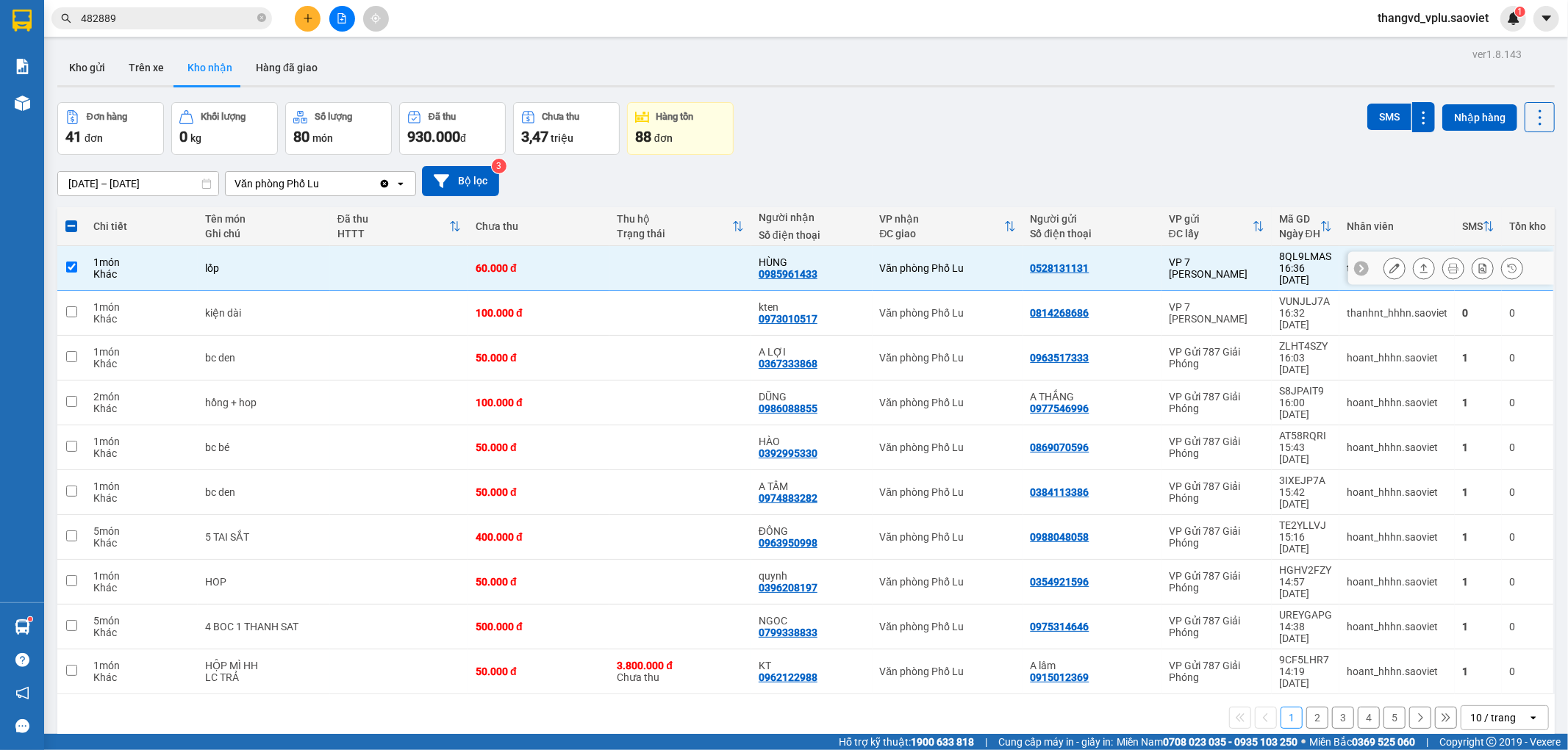
click at [259, 263] on div "lốp" at bounding box center [264, 268] width 117 height 11
checkbox input "false"
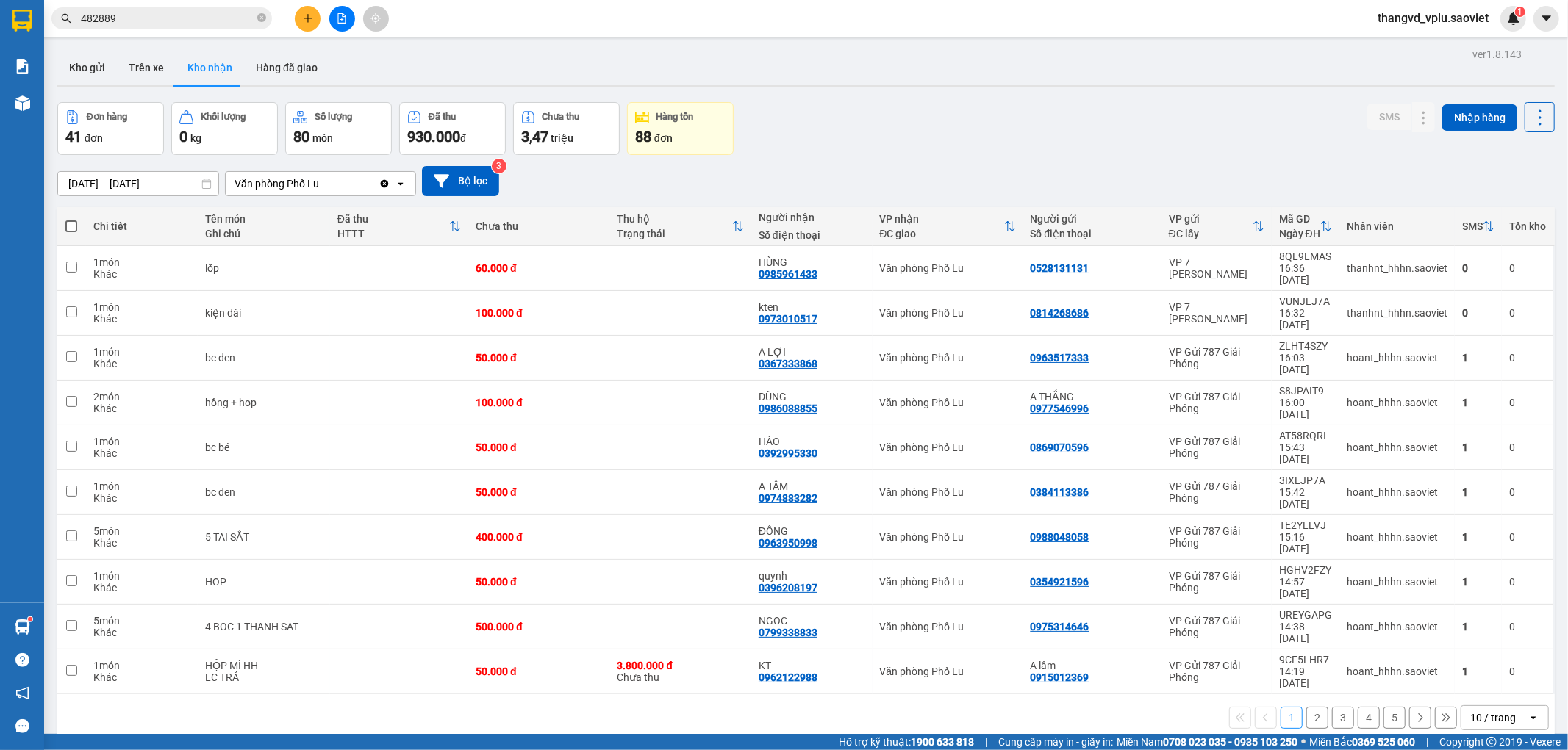
click at [1306, 707] on button "2" at bounding box center [1317, 717] width 22 height 22
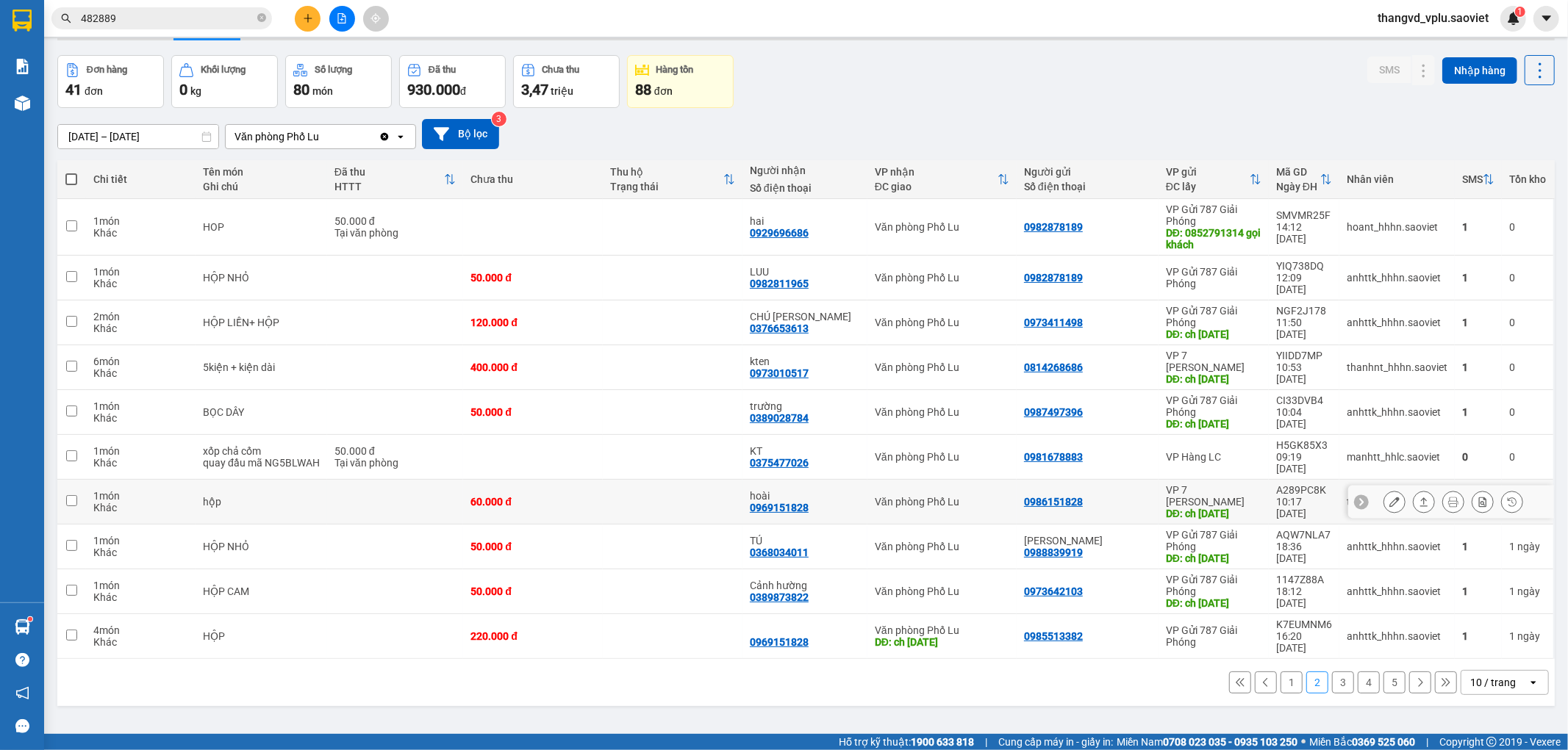
scroll to position [69, 0]
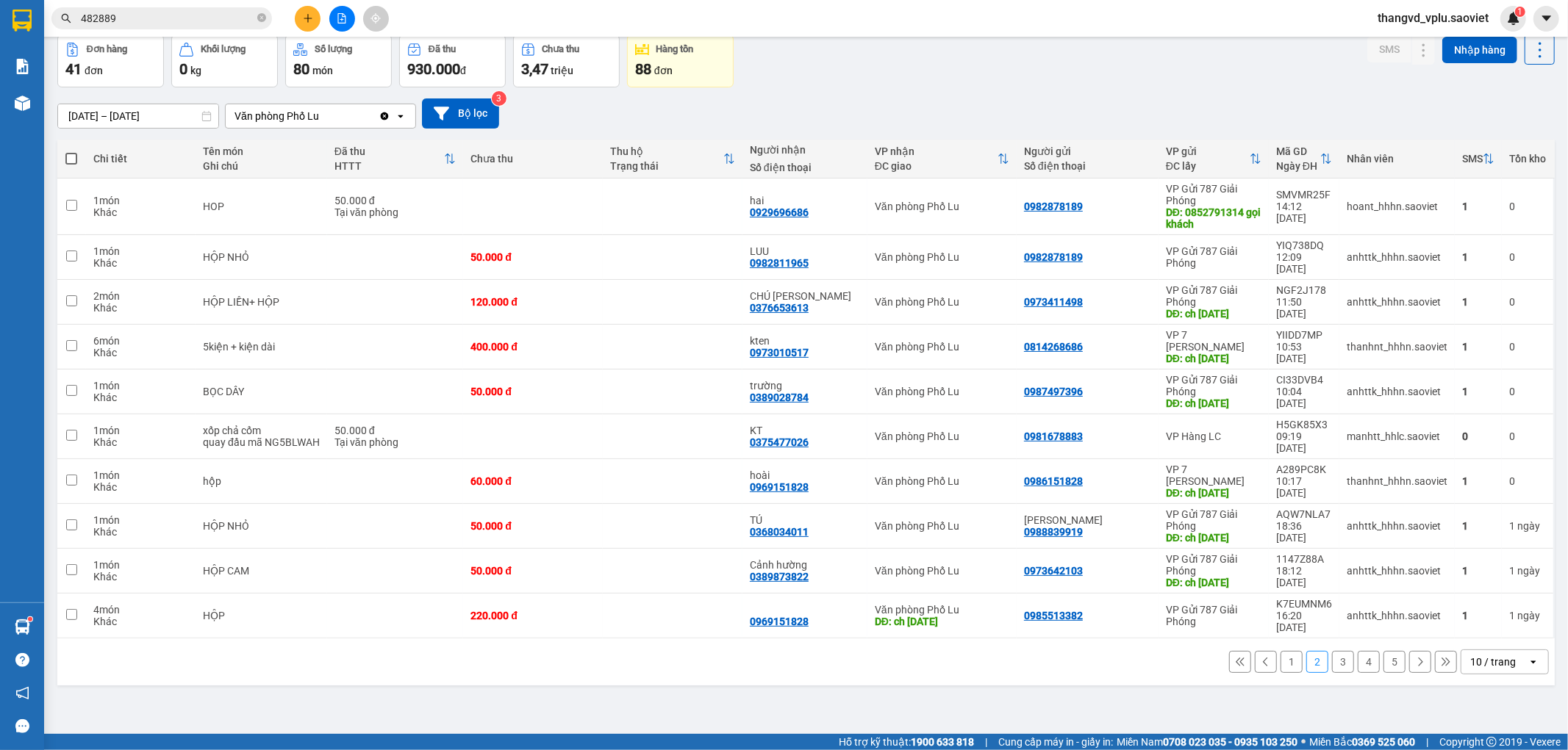
click at [1288, 673] on button "1" at bounding box center [1291, 661] width 22 height 22
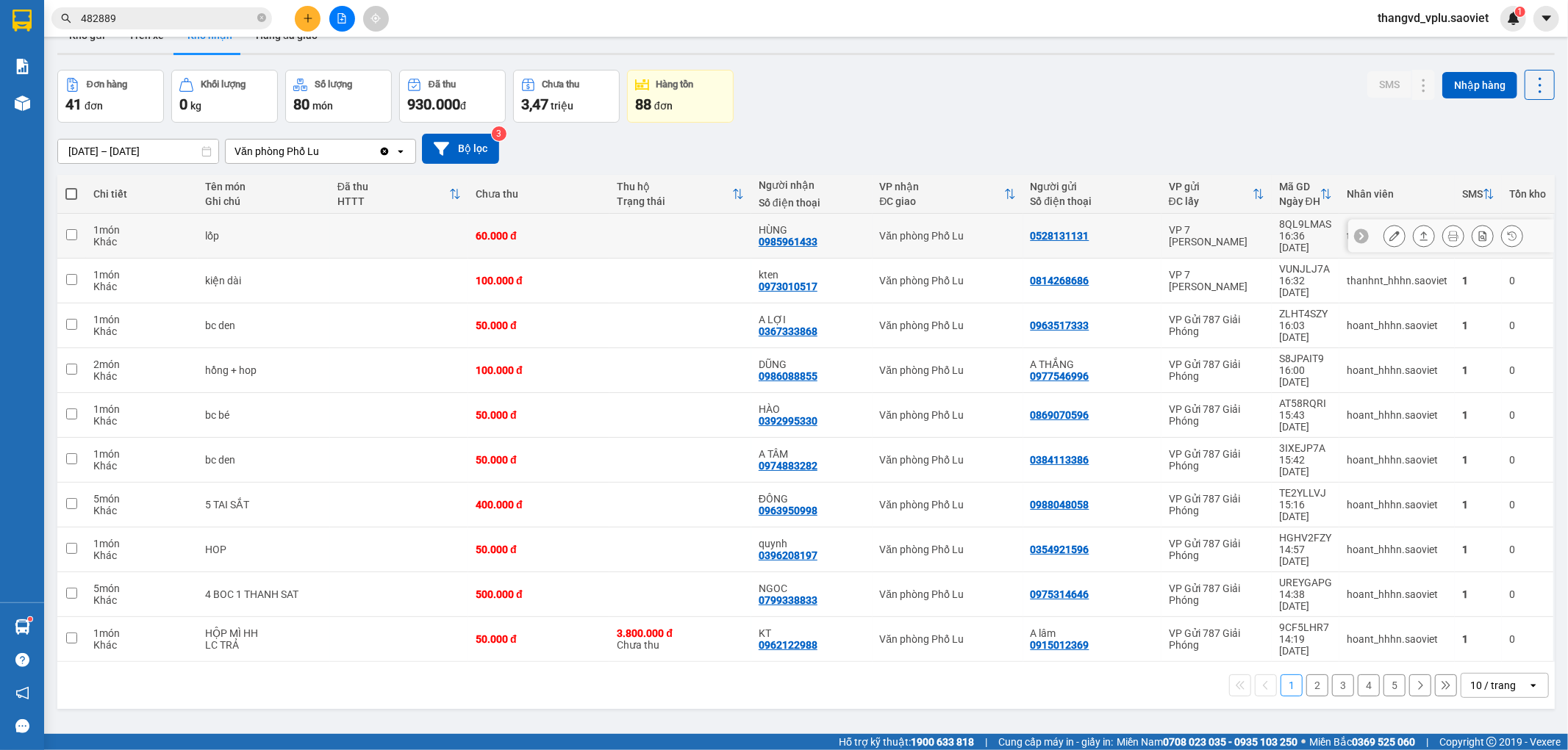
scroll to position [0, 0]
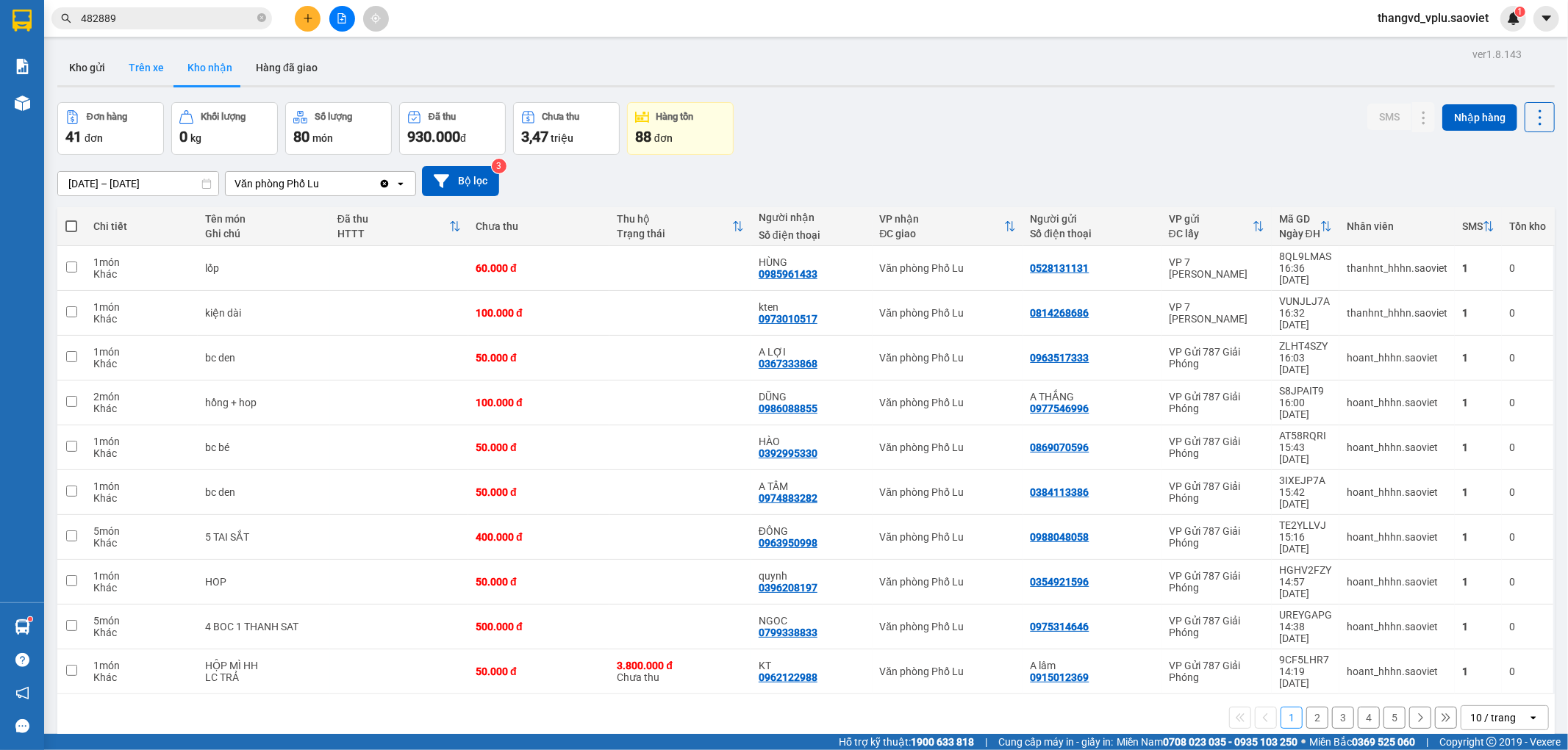
click at [138, 72] on button "Trên xe" at bounding box center [146, 67] width 59 height 35
type input "[DATE] – [DATE]"
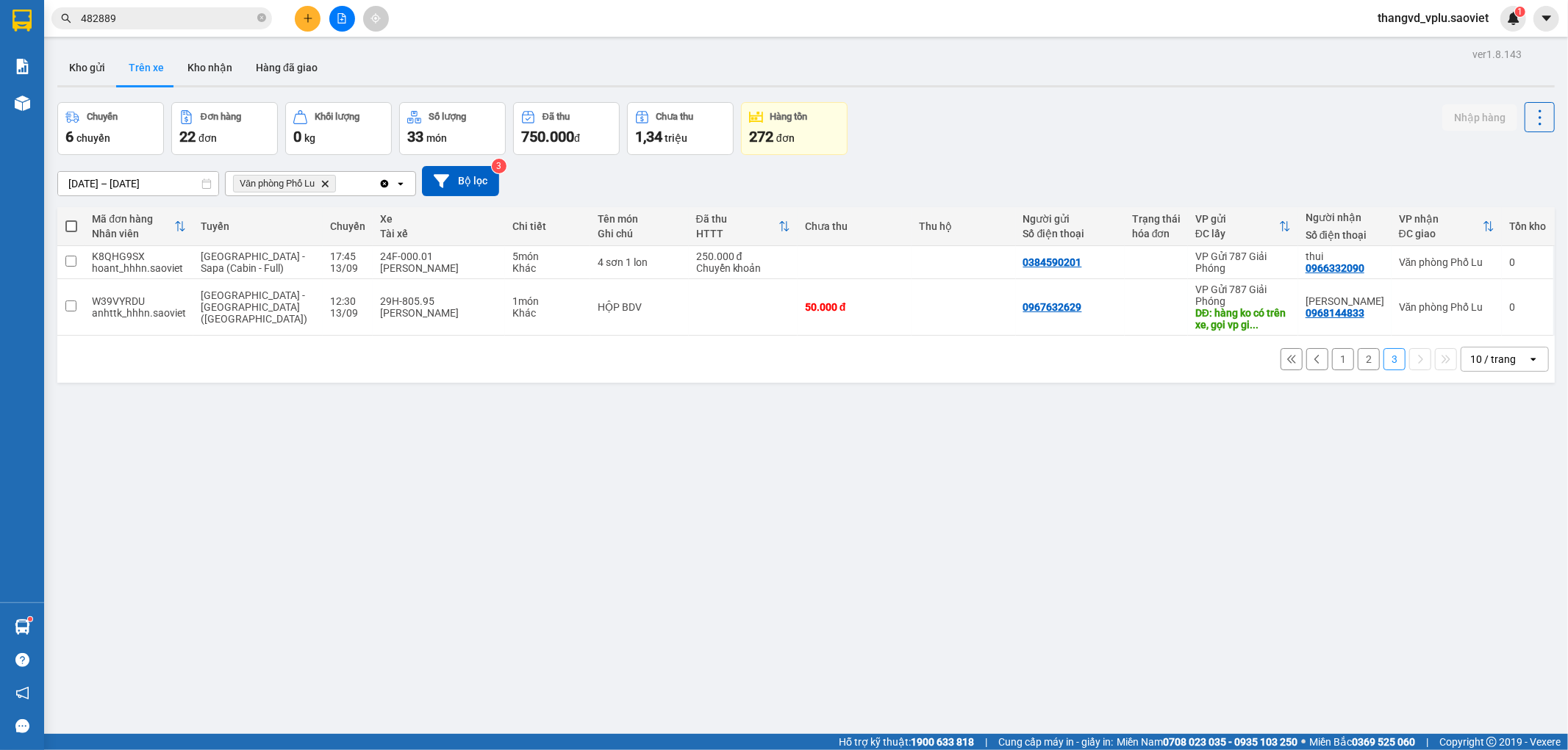
click at [1358, 357] on button "2" at bounding box center [1369, 359] width 22 height 22
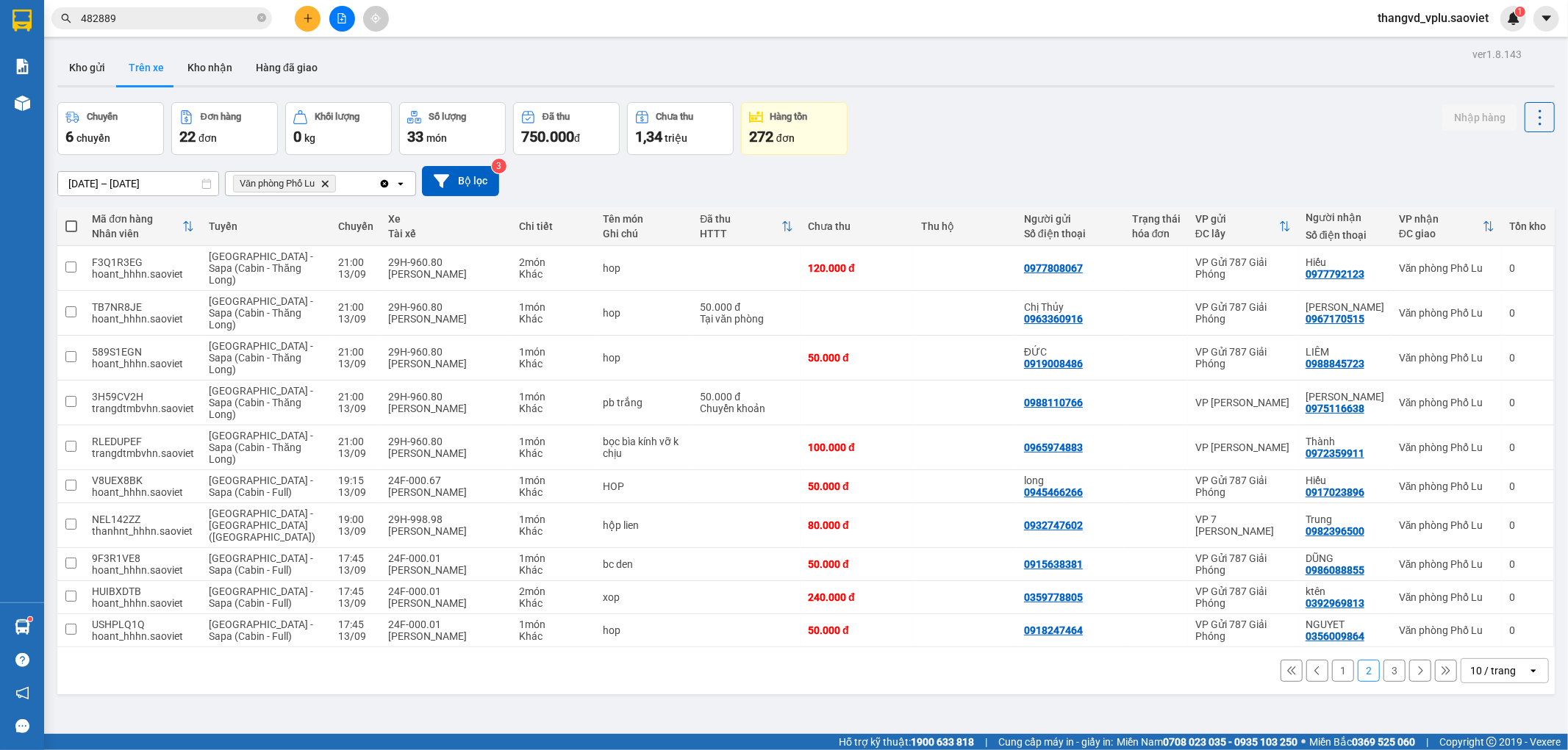
click at [1383, 662] on button "3" at bounding box center [1394, 670] width 22 height 22
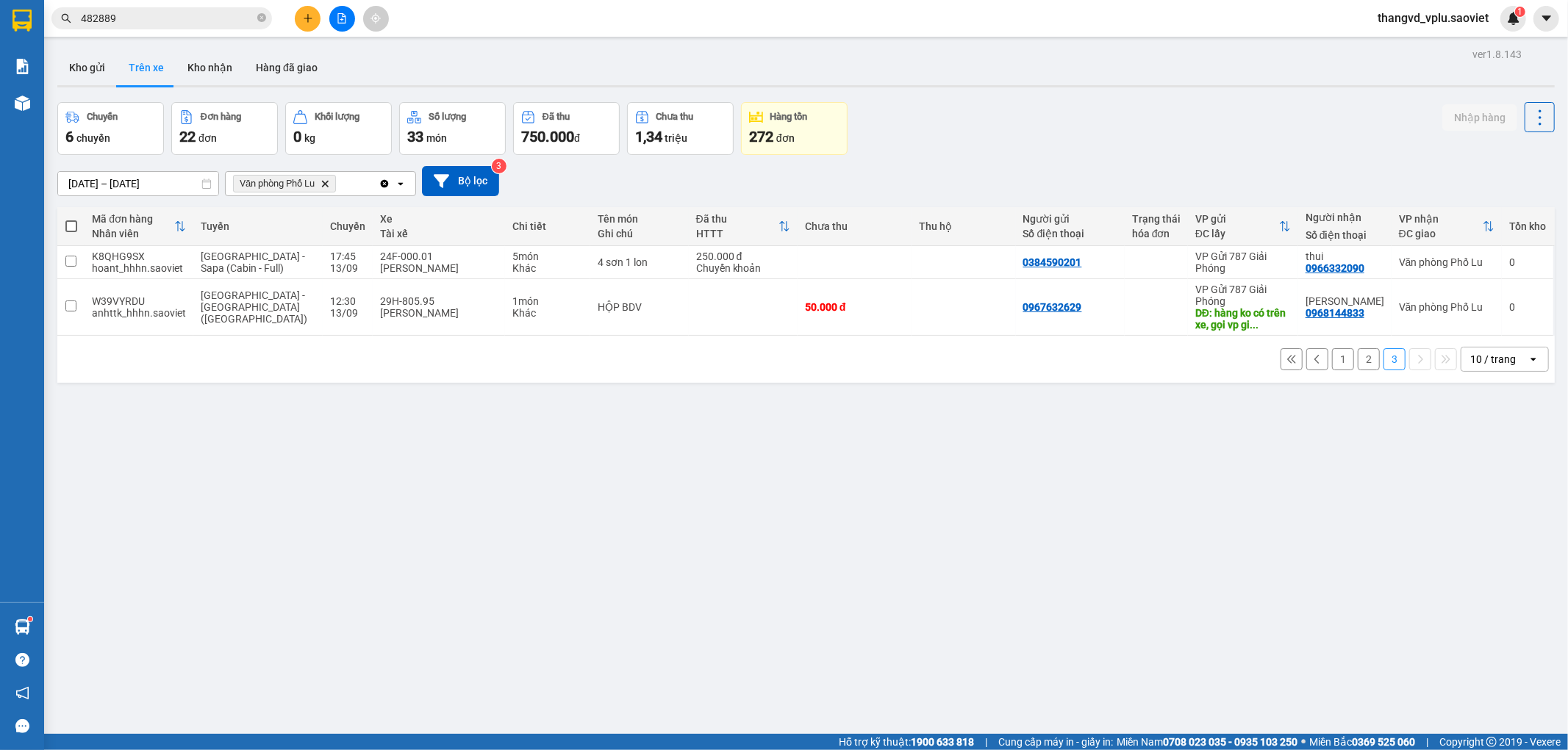
click at [166, 19] on input "482889" at bounding box center [167, 19] width 173 height 16
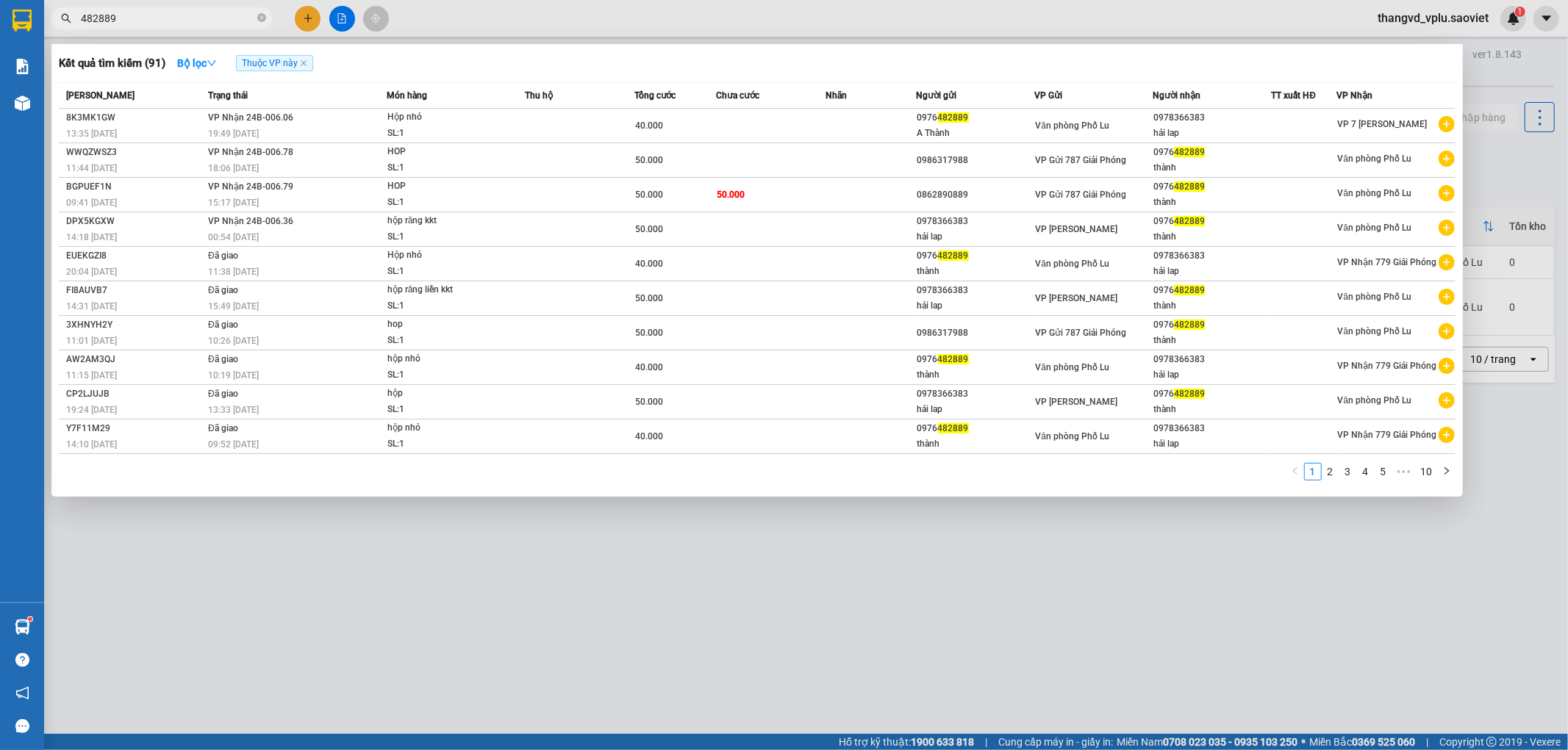
click at [166, 19] on input "482889" at bounding box center [167, 19] width 173 height 16
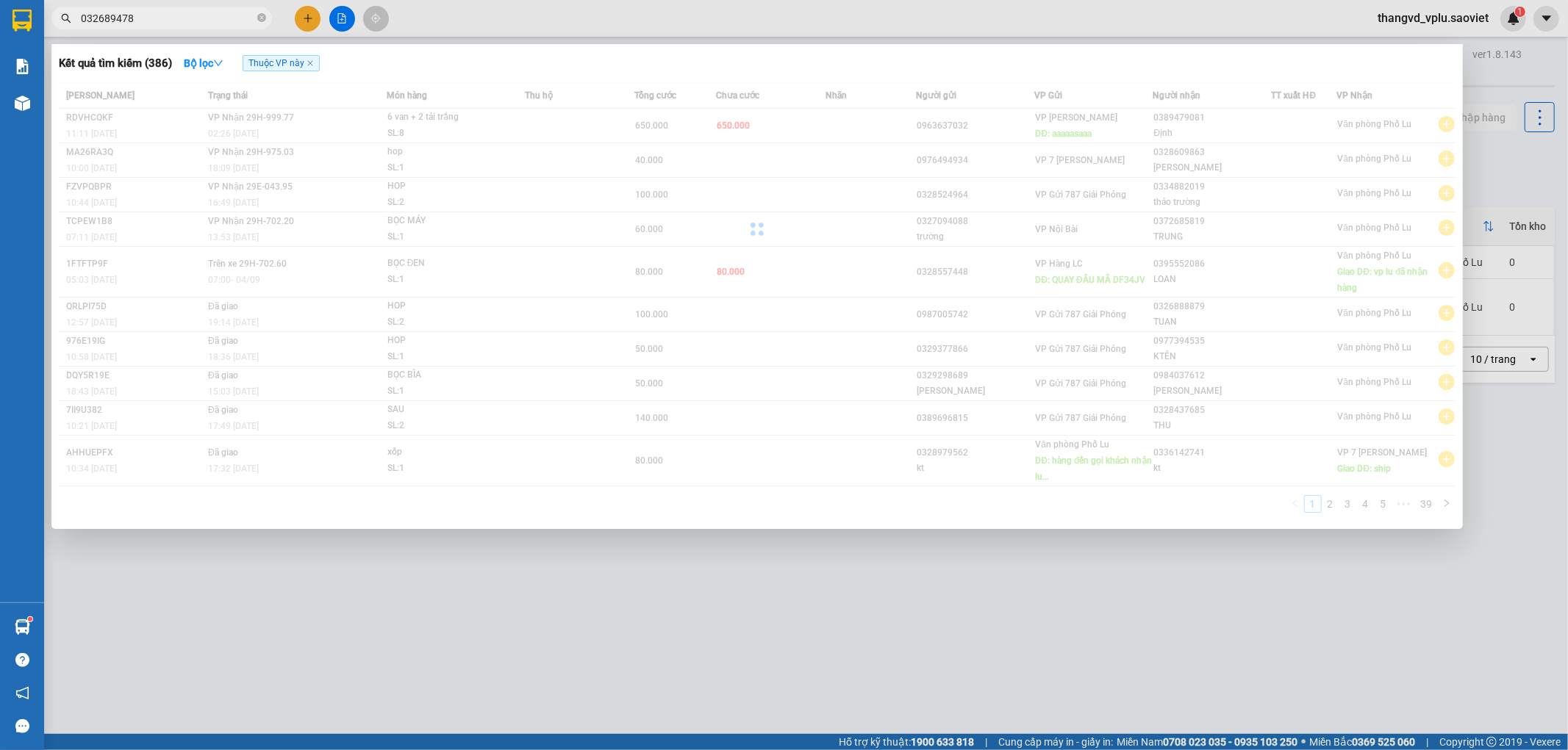
type input "0326894789"
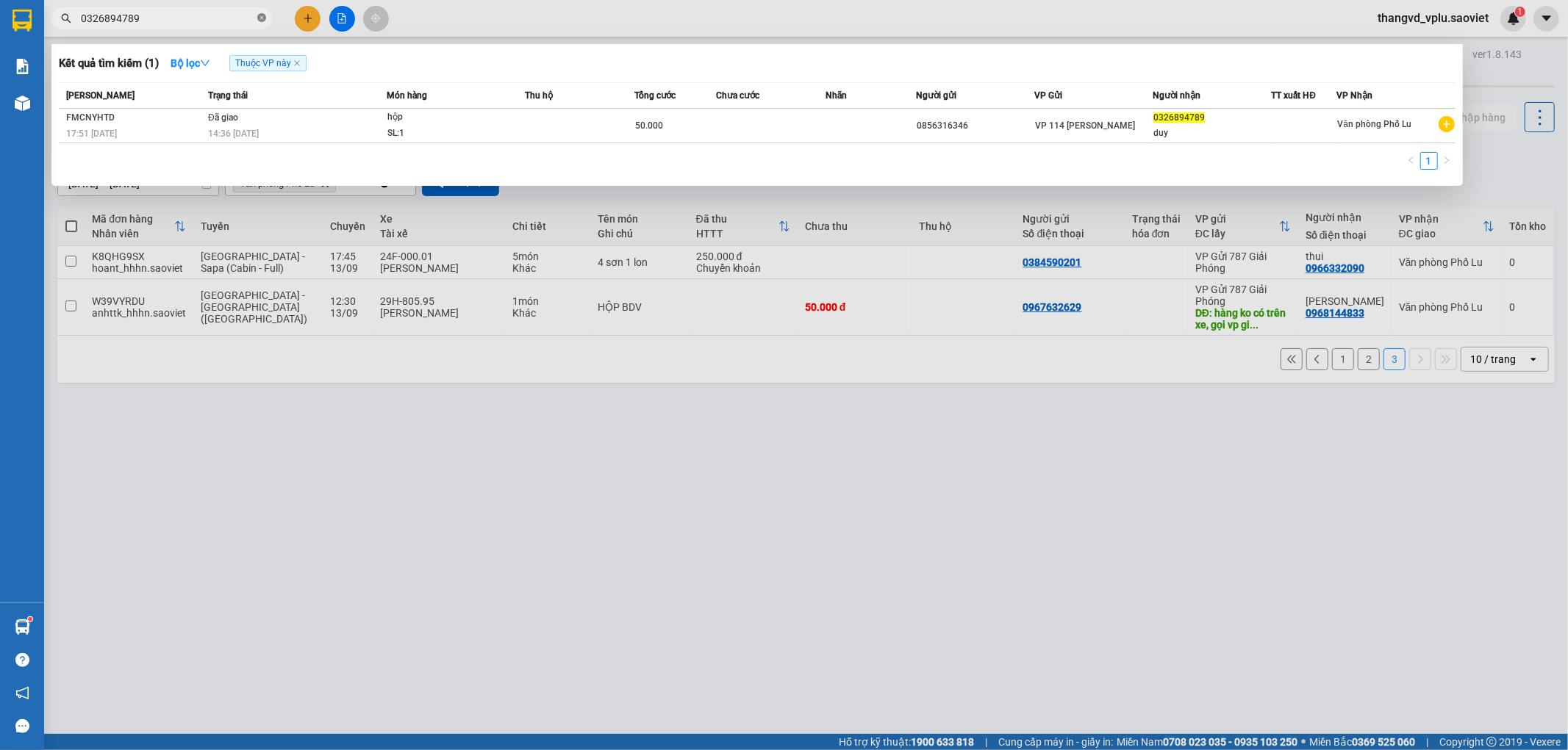
click at [262, 16] on icon "close-circle" at bounding box center [261, 17] width 9 height 9
